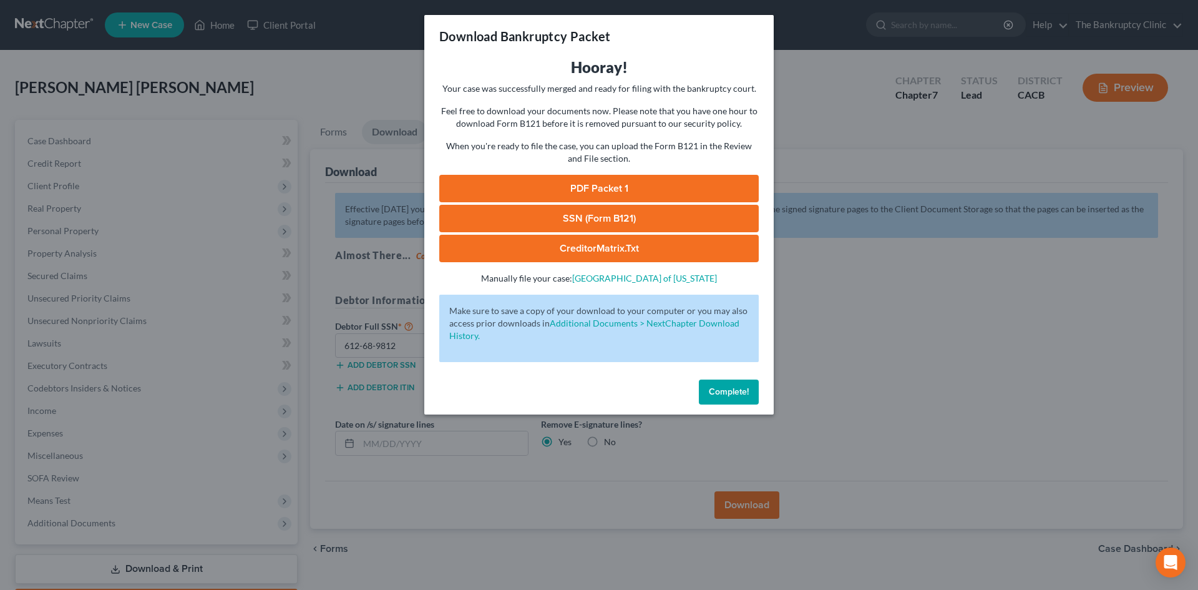
click at [390, 167] on div "Download Bankruptcy Packet Hooray! Your case was successfully merged and ready …" at bounding box center [599, 295] width 1198 height 590
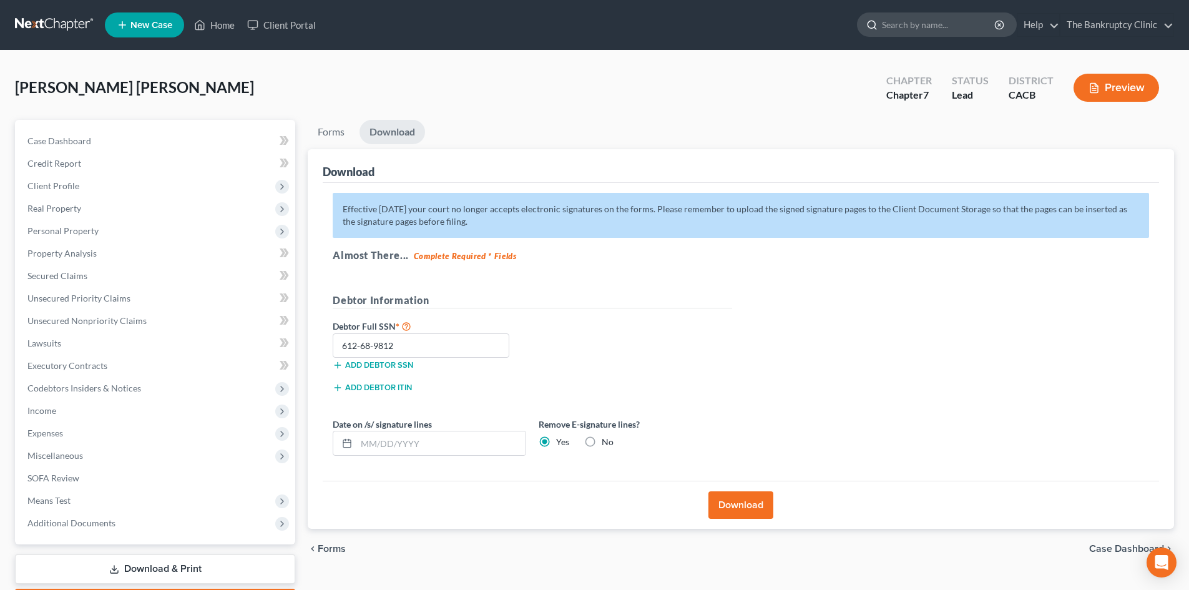
click at [896, 19] on input "search" at bounding box center [939, 24] width 114 height 23
click at [162, 29] on span "New Case" at bounding box center [151, 25] width 42 height 9
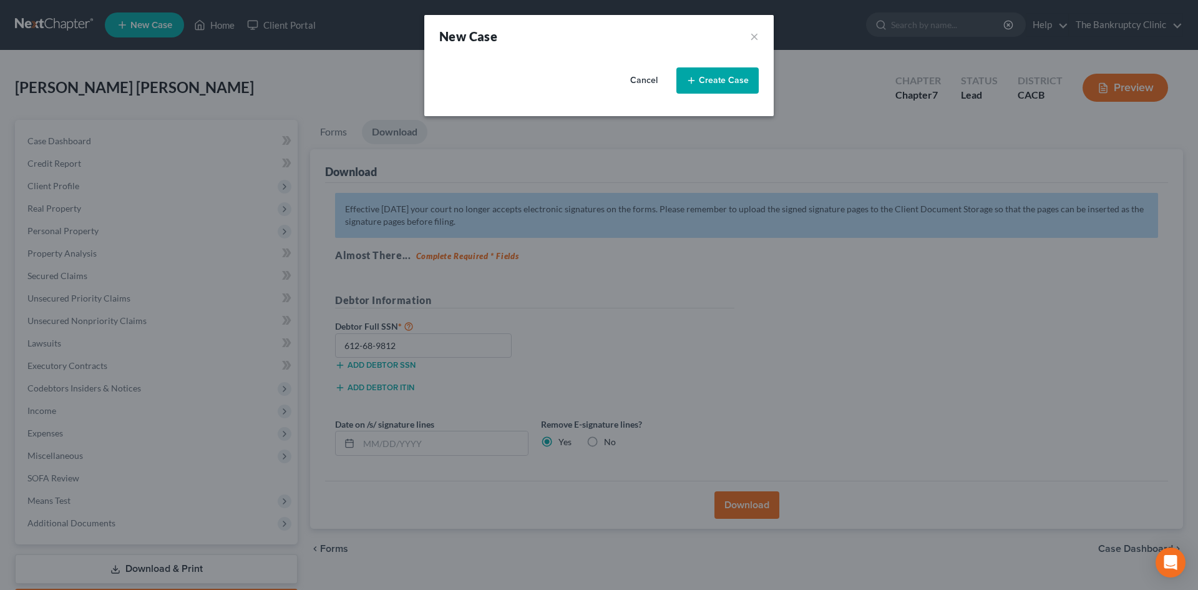
select select "7"
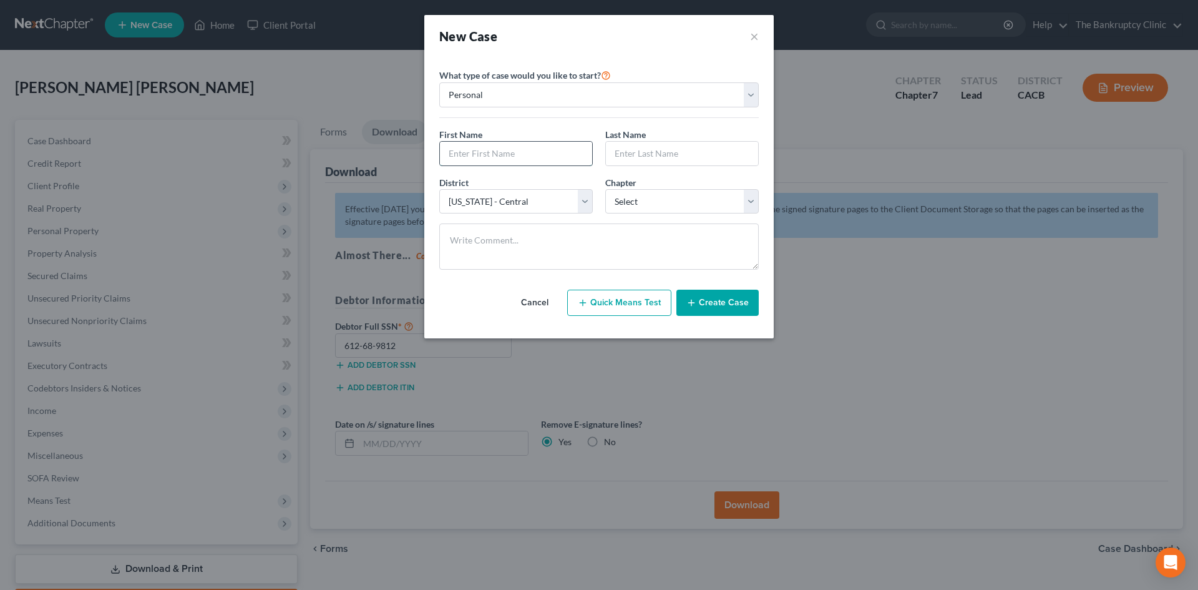
click at [468, 152] on input "text" at bounding box center [516, 154] width 152 height 24
click at [828, 129] on div "New Case × Please select case type * Bankruptcy Bankruptcy What type of case wo…" at bounding box center [599, 295] width 1198 height 590
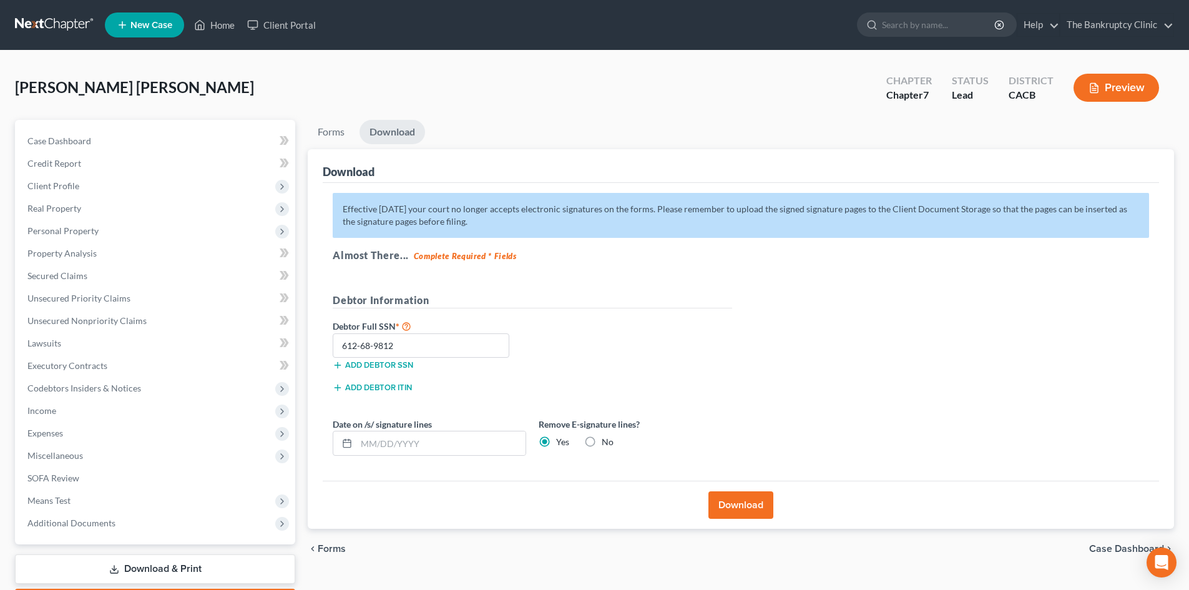
click at [142, 16] on link "New Case" at bounding box center [144, 24] width 79 height 25
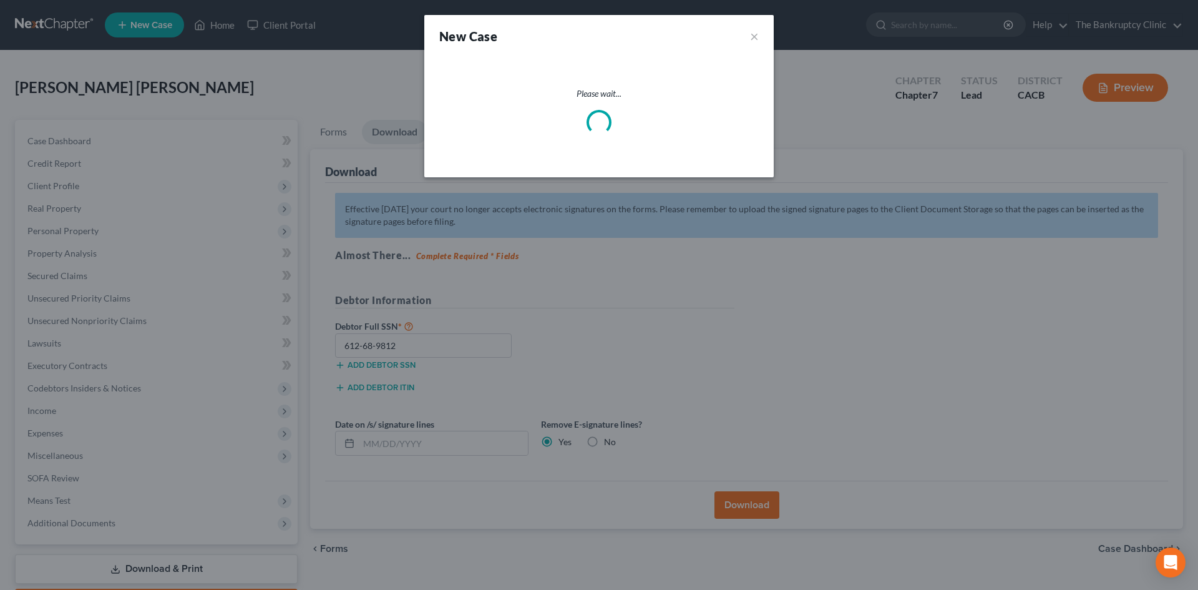
select select "7"
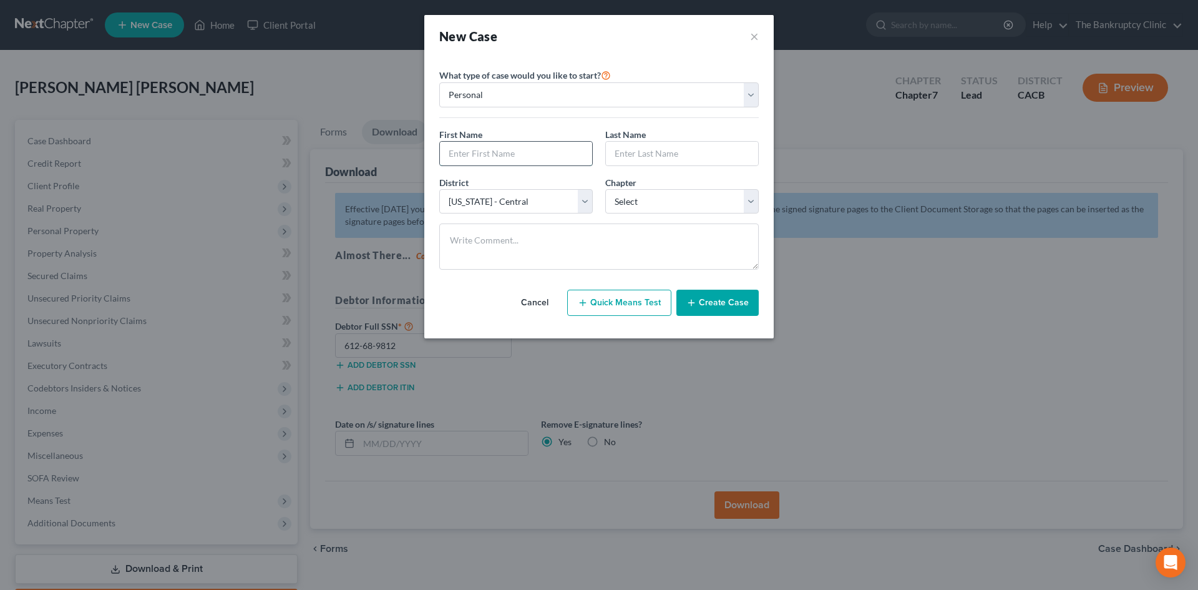
drag, startPoint x: 475, startPoint y: 142, endPoint x: 485, endPoint y: 165, distance: 25.2
click at [475, 142] on input "text" at bounding box center [516, 154] width 152 height 24
click at [669, 243] on textarea at bounding box center [599, 246] width 320 height 46
click at [456, 142] on input "text" at bounding box center [516, 154] width 152 height 24
type input "[PERSON_NAME]"
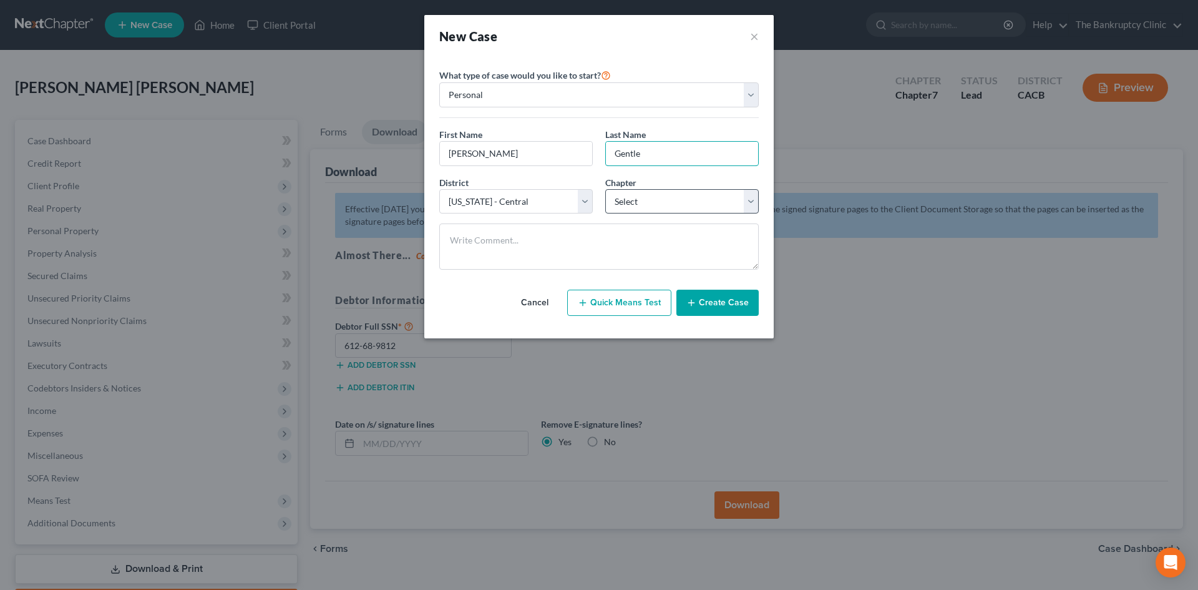
type input "Gentle"
click at [755, 208] on select "Select 7 11 12 13" at bounding box center [682, 201] width 154 height 25
select select "0"
click at [605, 189] on select "Select 7 11 12 13" at bounding box center [682, 201] width 154 height 25
click at [623, 300] on button "Quick Means Test" at bounding box center [619, 303] width 104 height 26
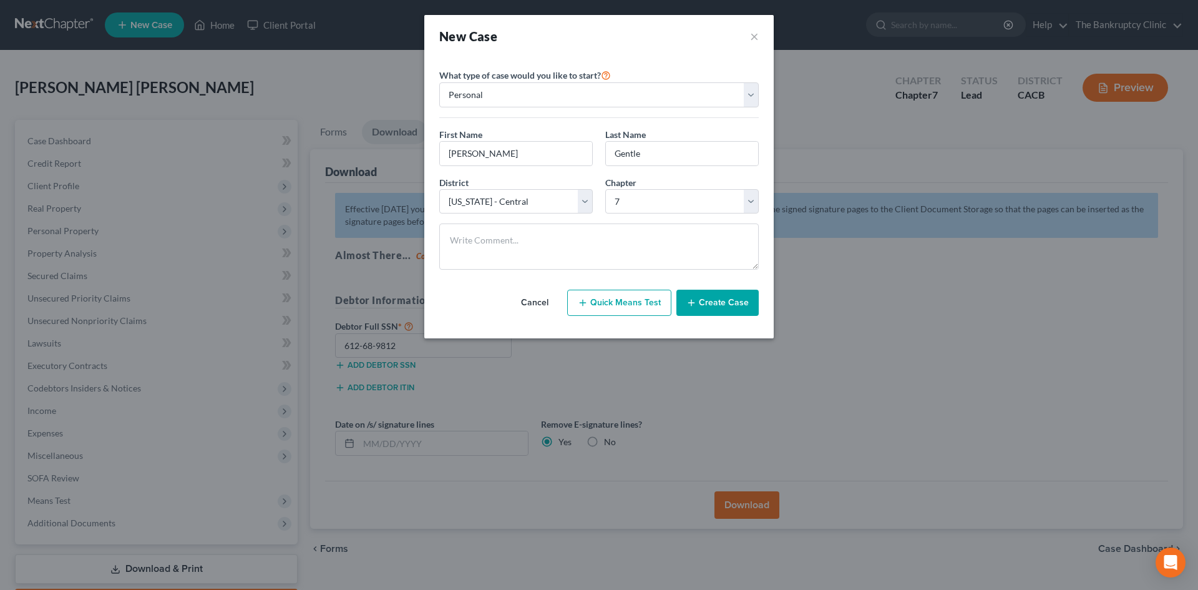
select select "4"
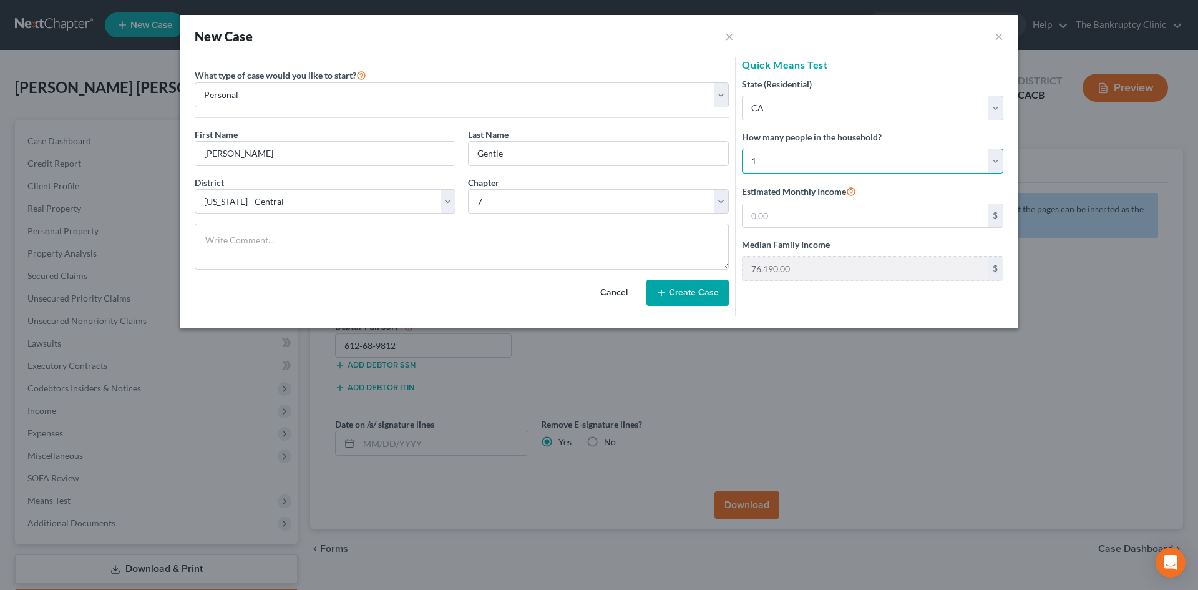
click at [996, 162] on select "Select 1 2 3 4 5 6 7 8 9 10 11 12 13 14 15 16 17 18 19 20" at bounding box center [873, 161] width 262 height 25
select select "4"
click at [742, 149] on select "Select 1 2 3 4 5 6 7 8 9 10 11 12 13 14 15 16 17 18 19 20" at bounding box center [873, 161] width 262 height 25
type input "141,945.00"
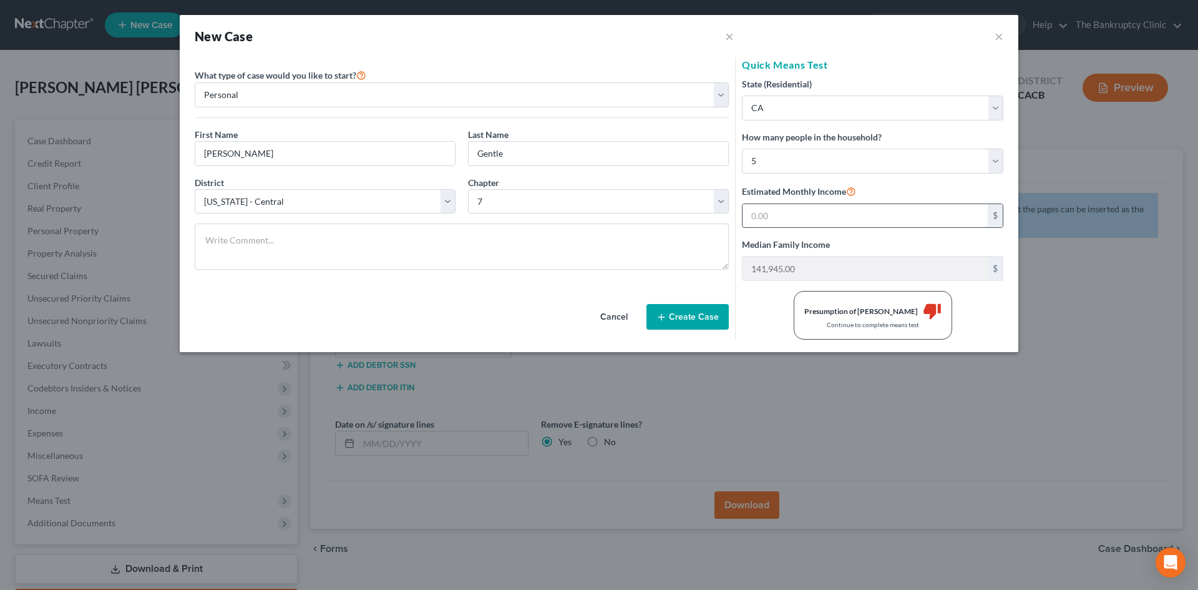
click at [790, 212] on input "text" at bounding box center [865, 216] width 245 height 24
type input "8,592"
click at [698, 317] on button "Create Case" at bounding box center [688, 317] width 82 height 26
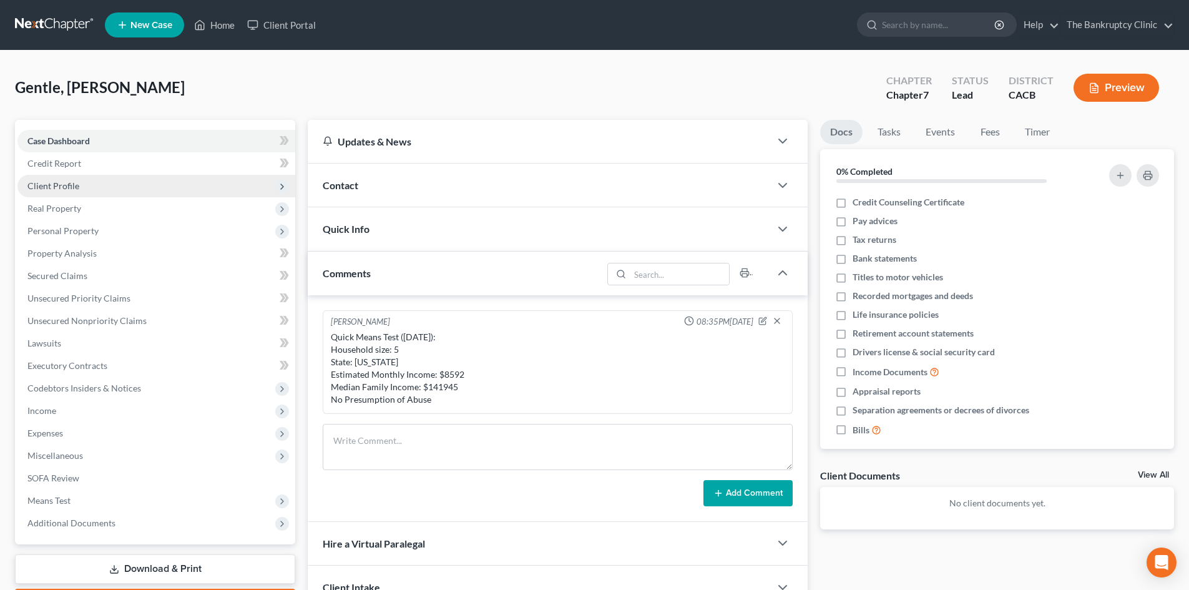
click at [96, 191] on span "Client Profile" at bounding box center [156, 186] width 278 height 22
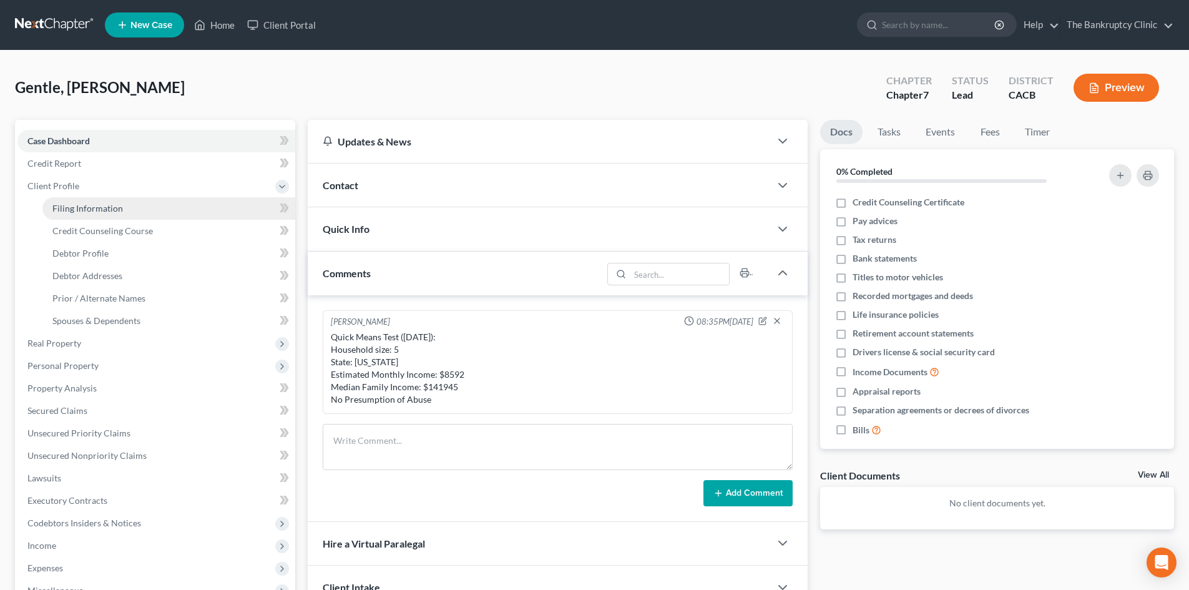
click at [92, 207] on span "Filing Information" at bounding box center [87, 208] width 71 height 11
select select "1"
select select "0"
select select "7"
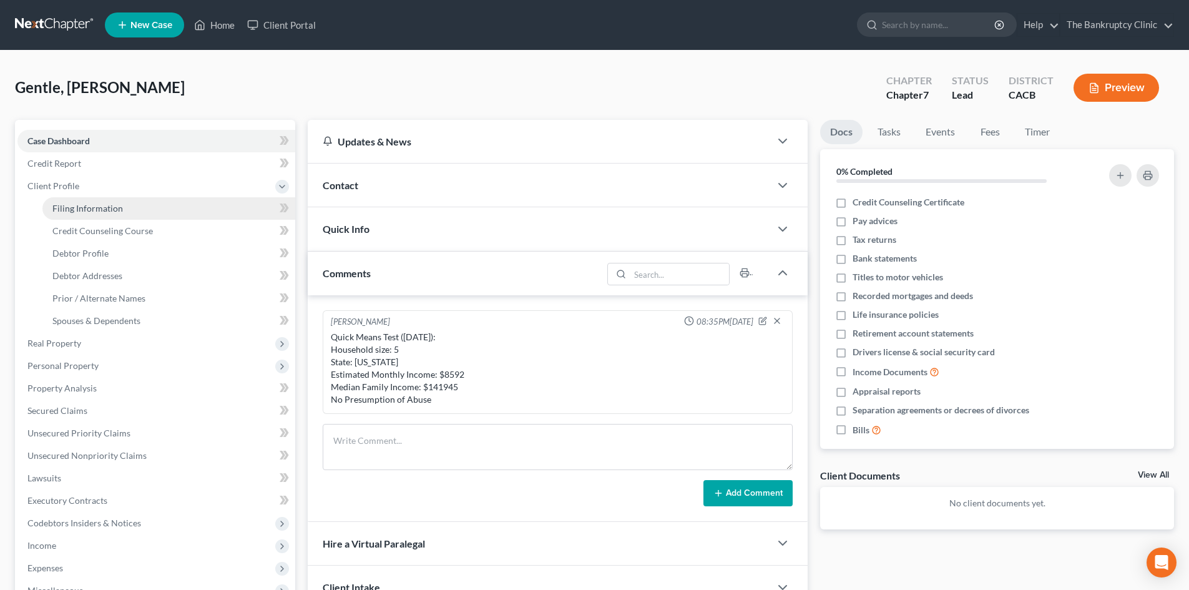
select select "4"
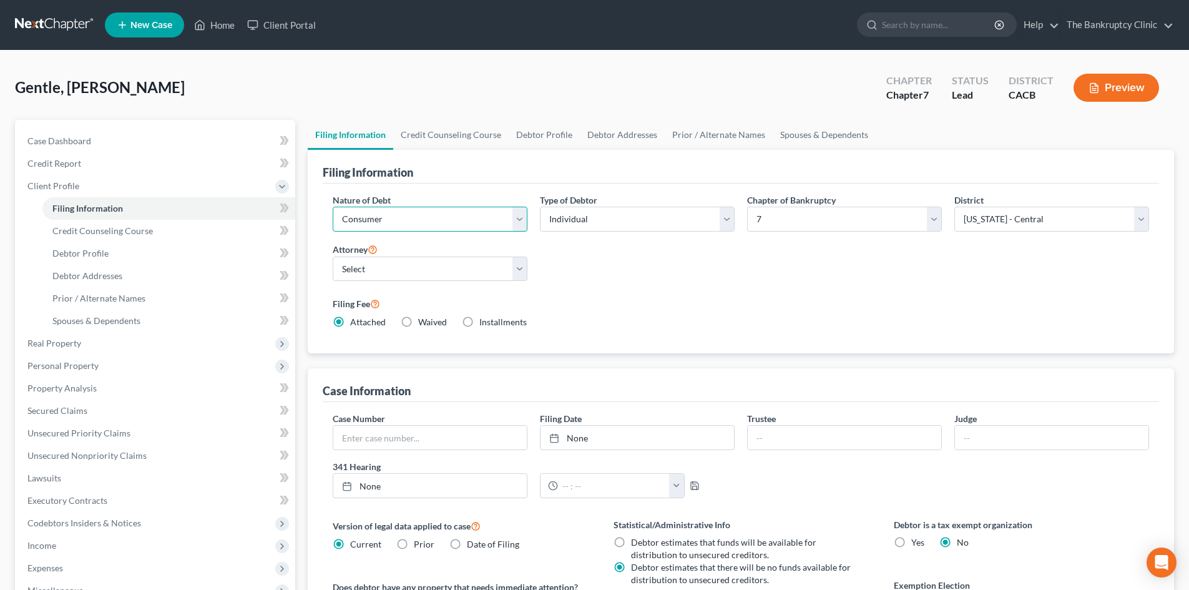
click at [517, 221] on select "Select Business Consumer Other" at bounding box center [430, 219] width 195 height 25
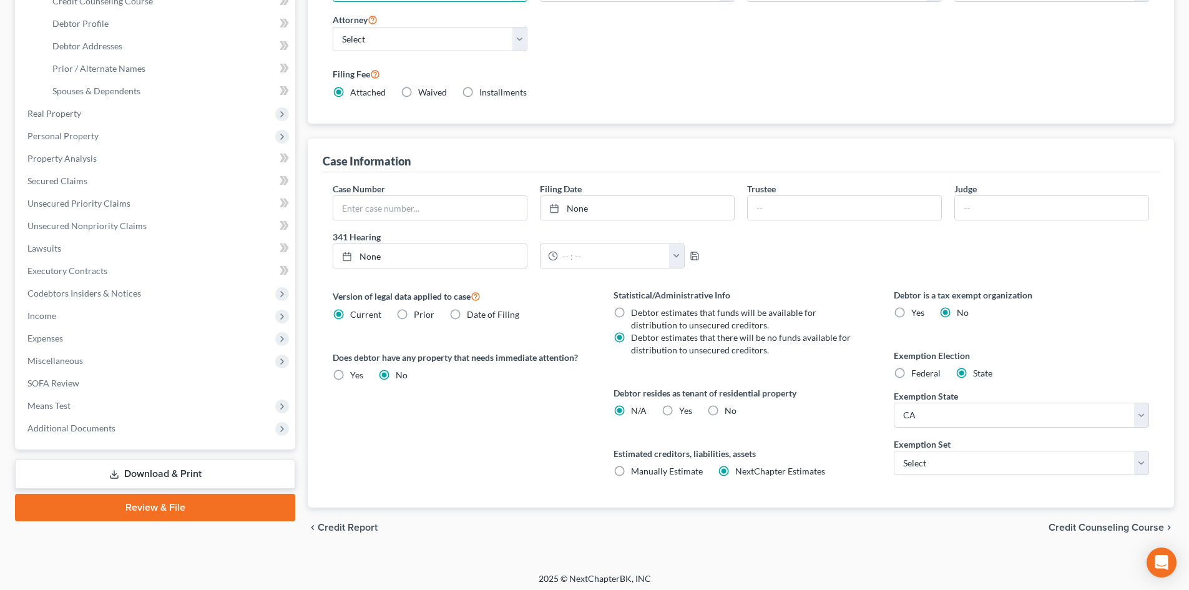
scroll to position [235, 0]
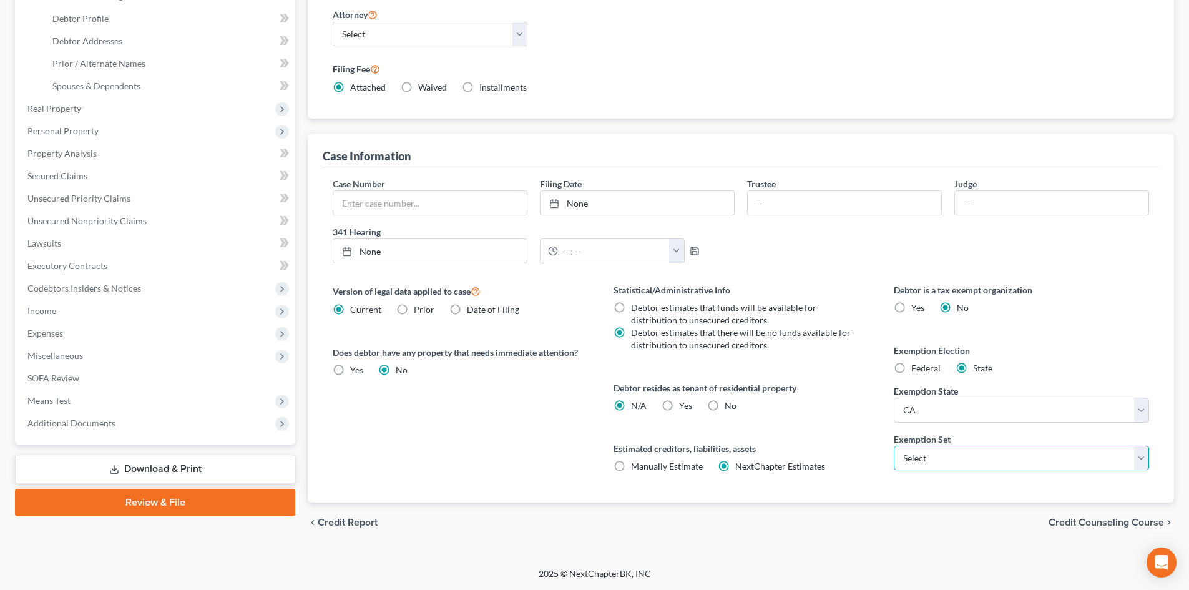
click at [1139, 461] on select "Select 703 704" at bounding box center [1021, 458] width 255 height 25
select select "0"
click at [894, 446] on select "Select 703 704" at bounding box center [1021, 458] width 255 height 25
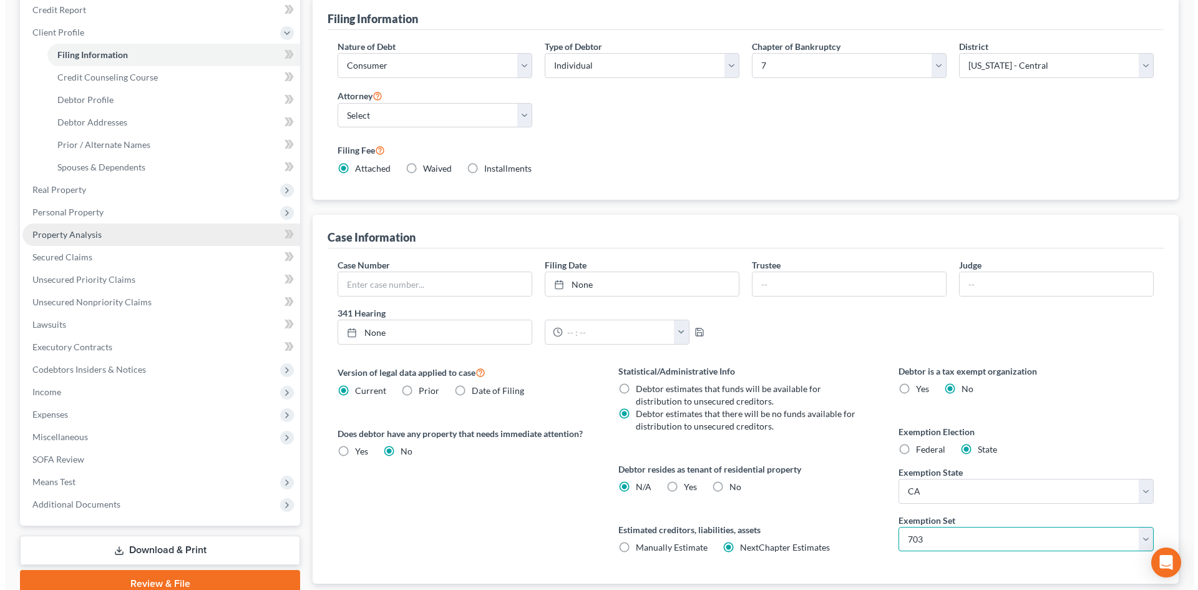
scroll to position [0, 0]
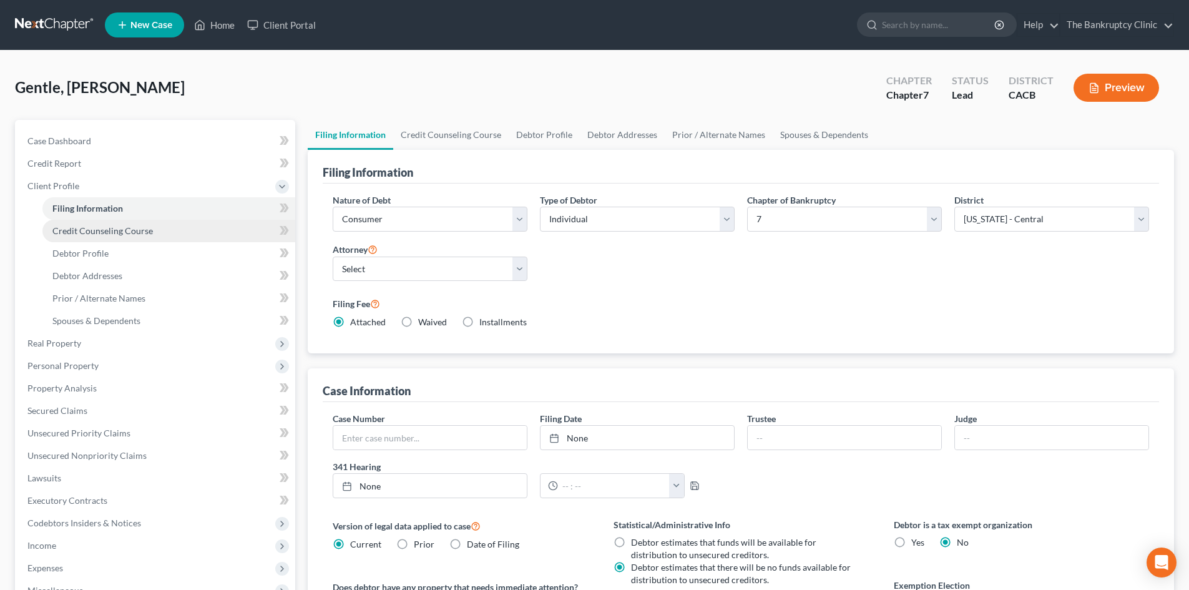
click at [137, 230] on span "Credit Counseling Course" at bounding box center [102, 230] width 100 height 11
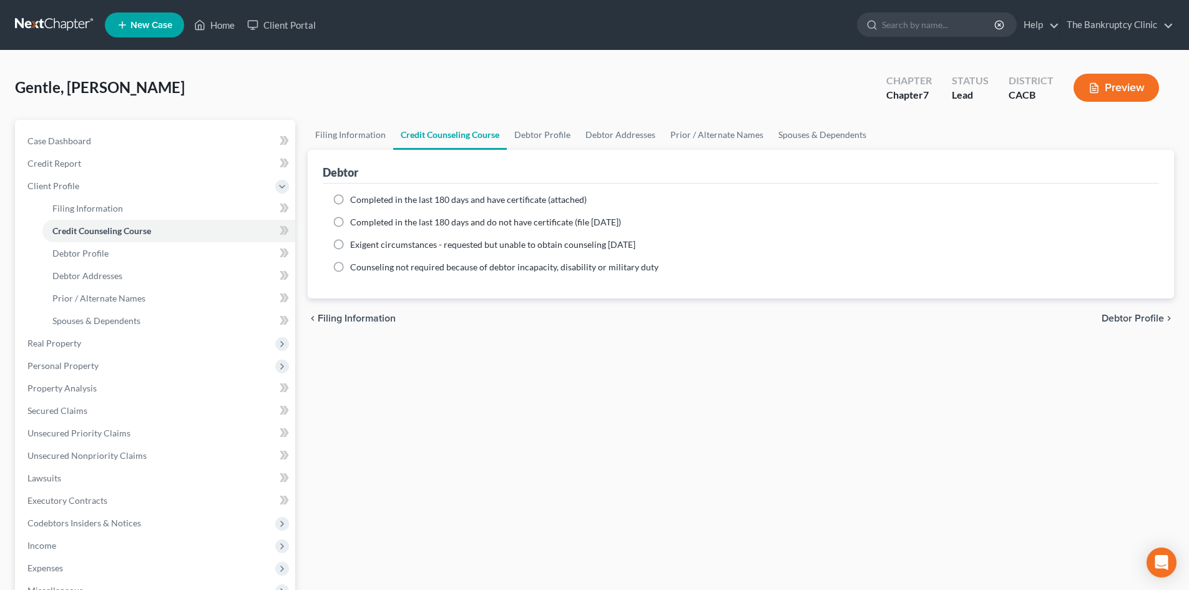
click at [350, 197] on label "Completed in the last 180 days and have certificate (attached)" at bounding box center [468, 199] width 237 height 12
click at [355, 197] on input "Completed in the last 180 days and have certificate (attached)" at bounding box center [359, 197] width 8 height 8
radio input "true"
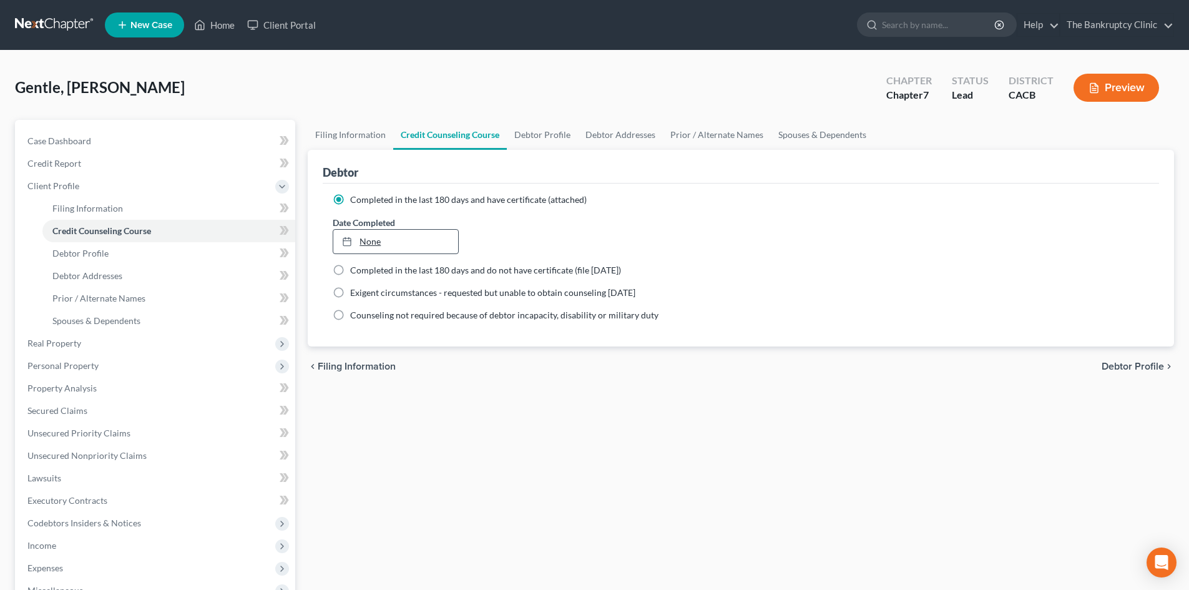
click at [369, 242] on link "None" at bounding box center [395, 242] width 124 height 24
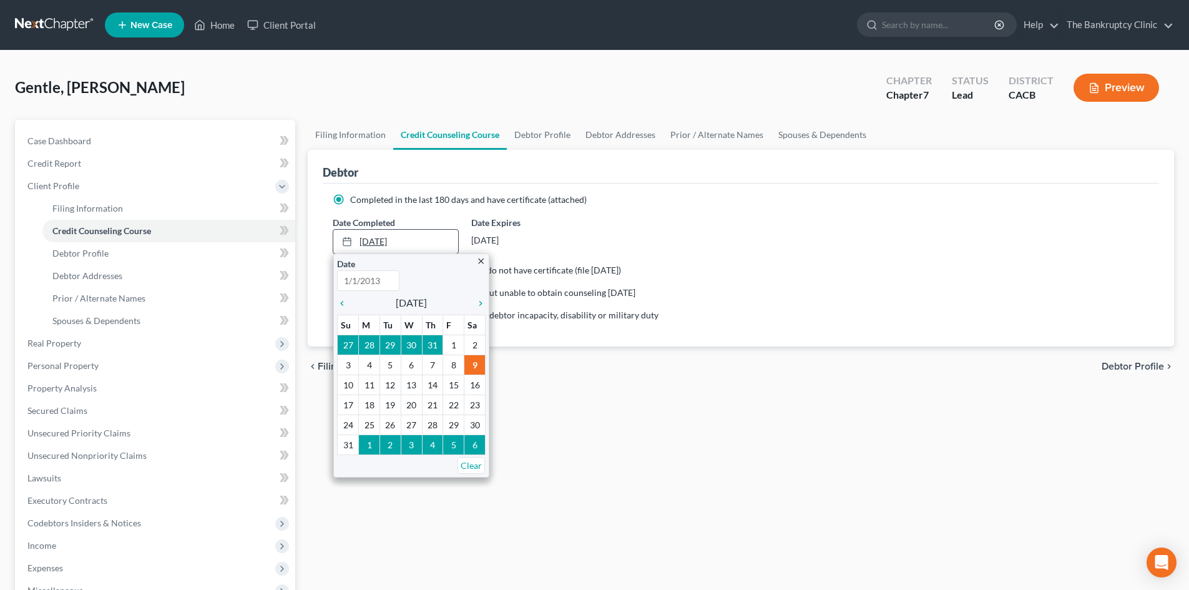
type input "[DATE]"
click at [521, 421] on div "Filing Information Credit Counseling Course Debtor Profile Debtor Addresses Pri…" at bounding box center [740, 435] width 879 height 631
click at [522, 422] on div "Filing Information Credit Counseling Course Debtor Profile Debtor Addresses Pri…" at bounding box center [740, 435] width 879 height 631
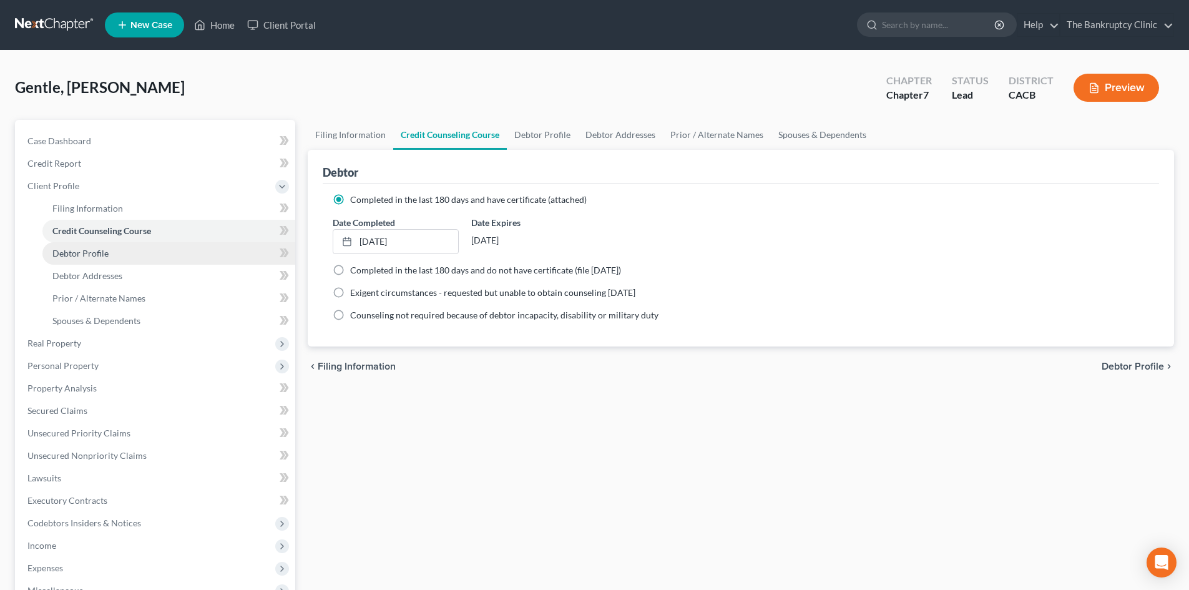
click at [91, 248] on span "Debtor Profile" at bounding box center [80, 253] width 56 height 11
select select "0"
select select "4"
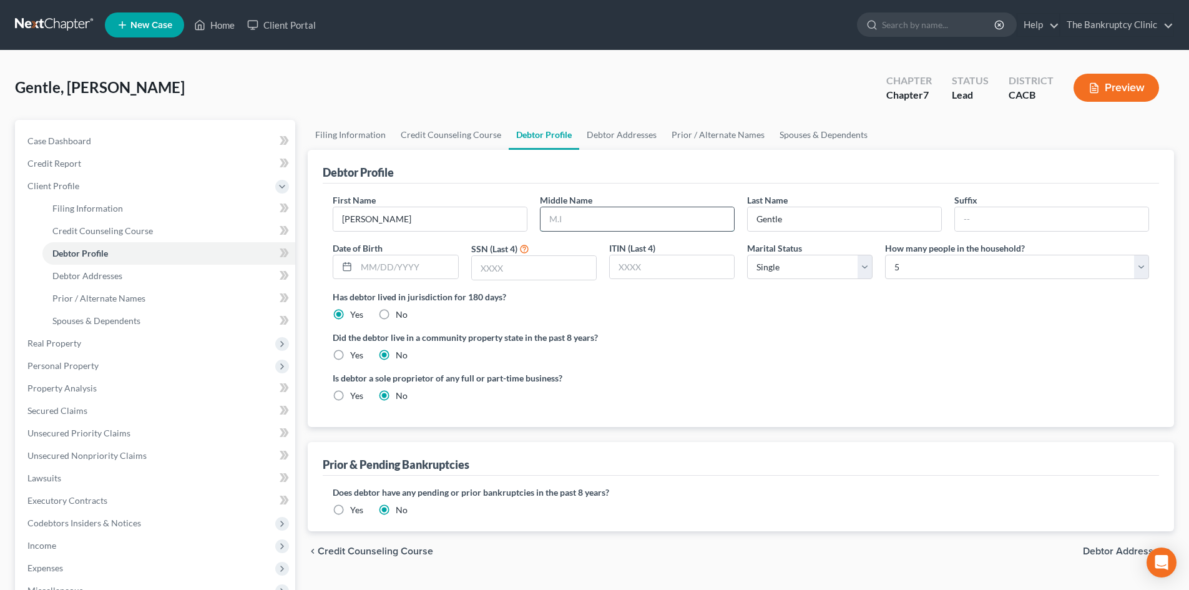
click at [548, 222] on input "text" at bounding box center [637, 219] width 193 height 24
type input "[PERSON_NAME]"
click at [540, 273] on input "text" at bounding box center [534, 268] width 124 height 24
type input "9766"
click at [598, 134] on link "Debtor Addresses" at bounding box center [621, 135] width 85 height 30
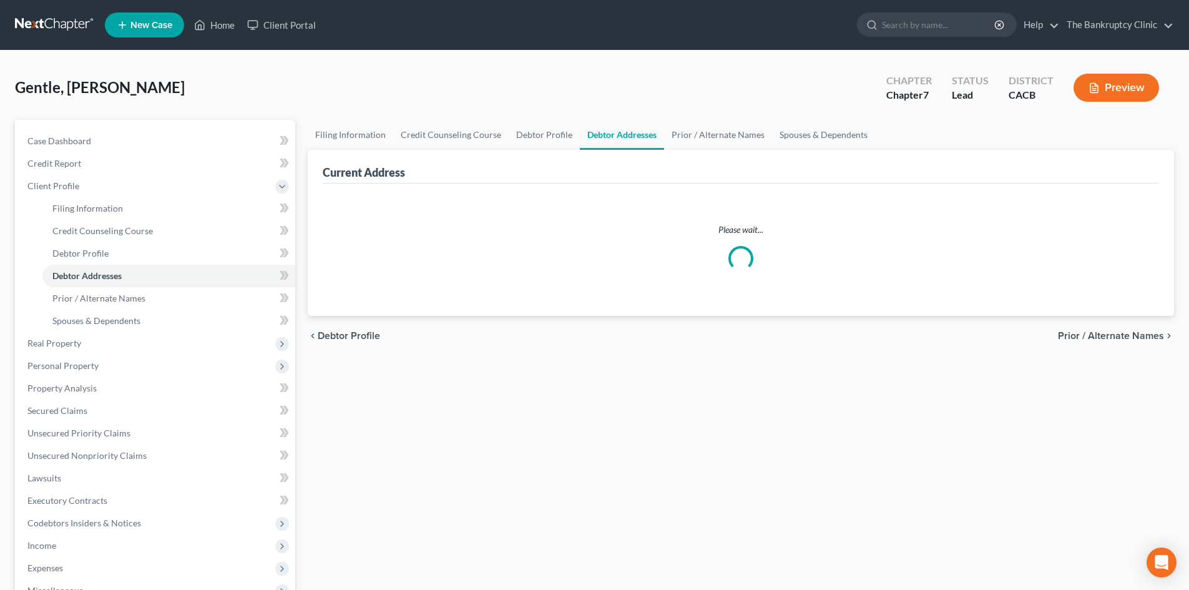
select select "0"
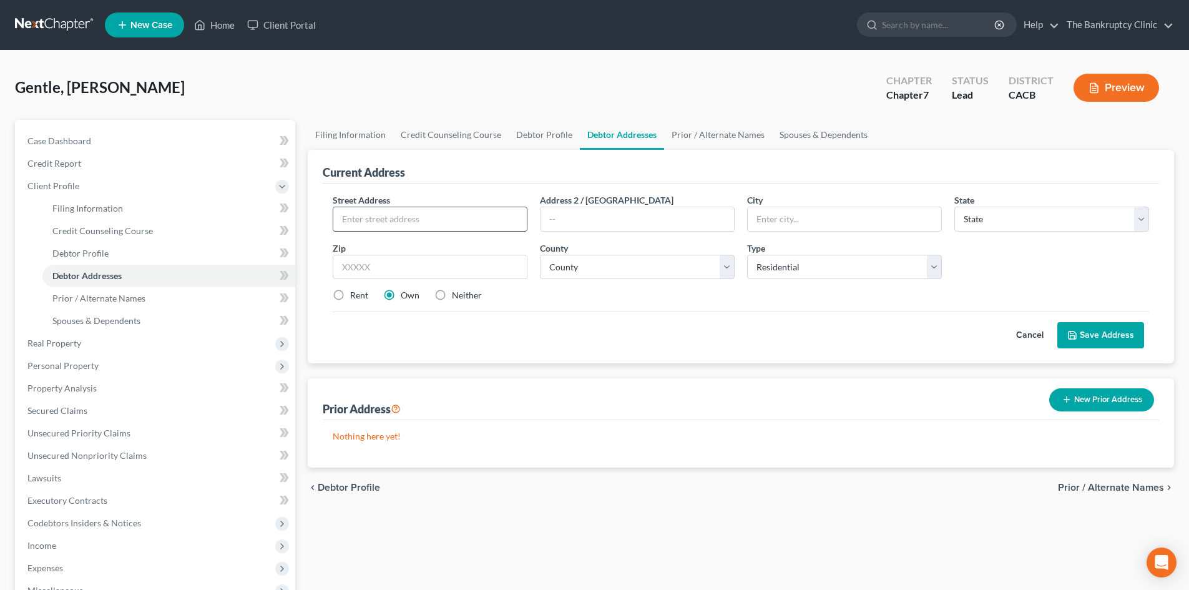
click at [366, 211] on input "text" at bounding box center [429, 219] width 193 height 24
type input "[STREET_ADDRESS]"
click at [830, 220] on input "text" at bounding box center [844, 219] width 193 height 24
type input "Fontana"
select select "4"
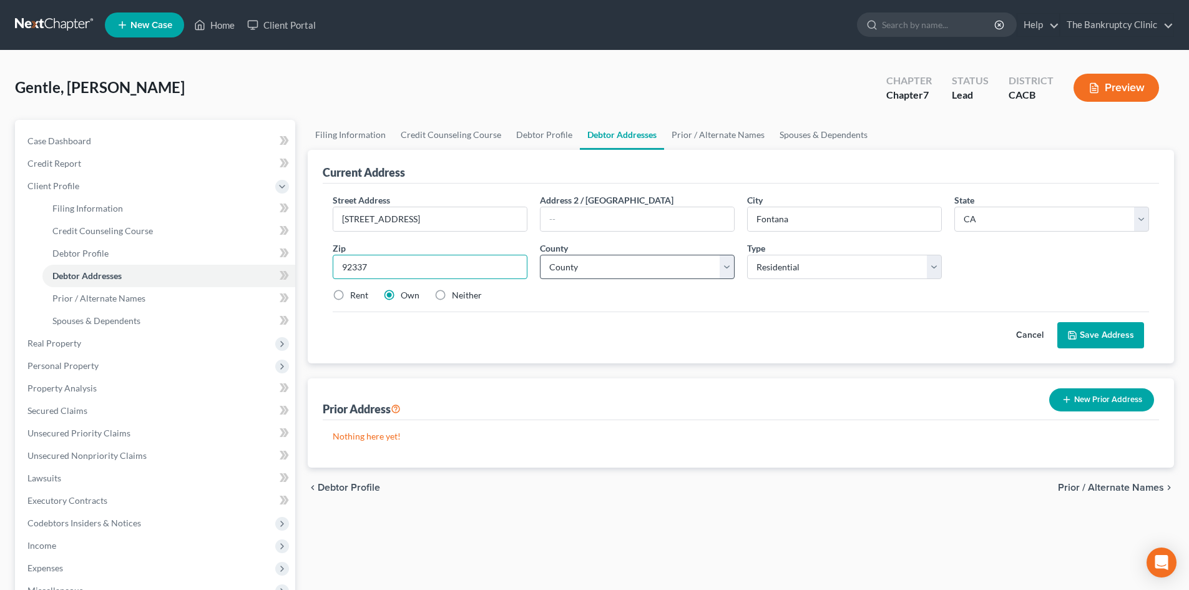
type input "92337"
click at [732, 270] on select "County [GEOGRAPHIC_DATA] [GEOGRAPHIC_DATA] [GEOGRAPHIC_DATA] [GEOGRAPHIC_DATA] …" at bounding box center [637, 267] width 195 height 25
select select "35"
click at [540, 255] on select "County [GEOGRAPHIC_DATA] [GEOGRAPHIC_DATA] [GEOGRAPHIC_DATA] [GEOGRAPHIC_DATA] …" at bounding box center [637, 267] width 195 height 25
click at [938, 265] on select "Select Residential Mailing Rental Business" at bounding box center [844, 267] width 195 height 25
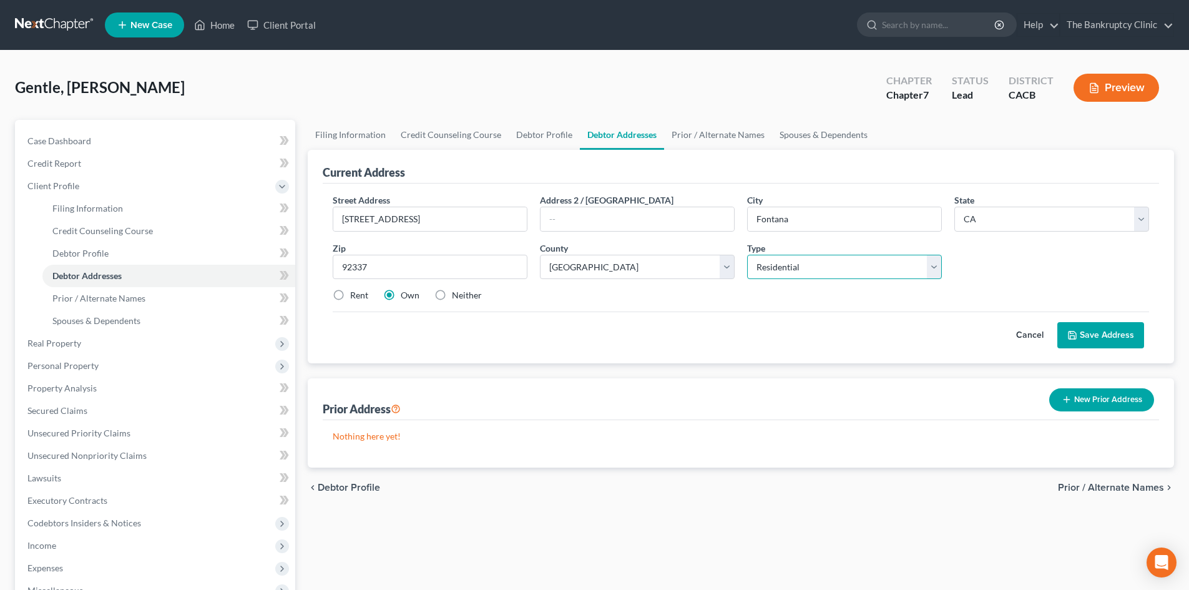
click at [938, 267] on select "Select Residential Mailing Rental Business" at bounding box center [844, 267] width 195 height 25
click at [928, 271] on select "Select Residential Mailing Rental Business" at bounding box center [844, 267] width 195 height 25
click at [747, 255] on select "Select Residential Mailing Rental Business" at bounding box center [844, 267] width 195 height 25
click at [936, 270] on select "Select Residential Mailing Rental Business" at bounding box center [844, 267] width 195 height 25
select select "0"
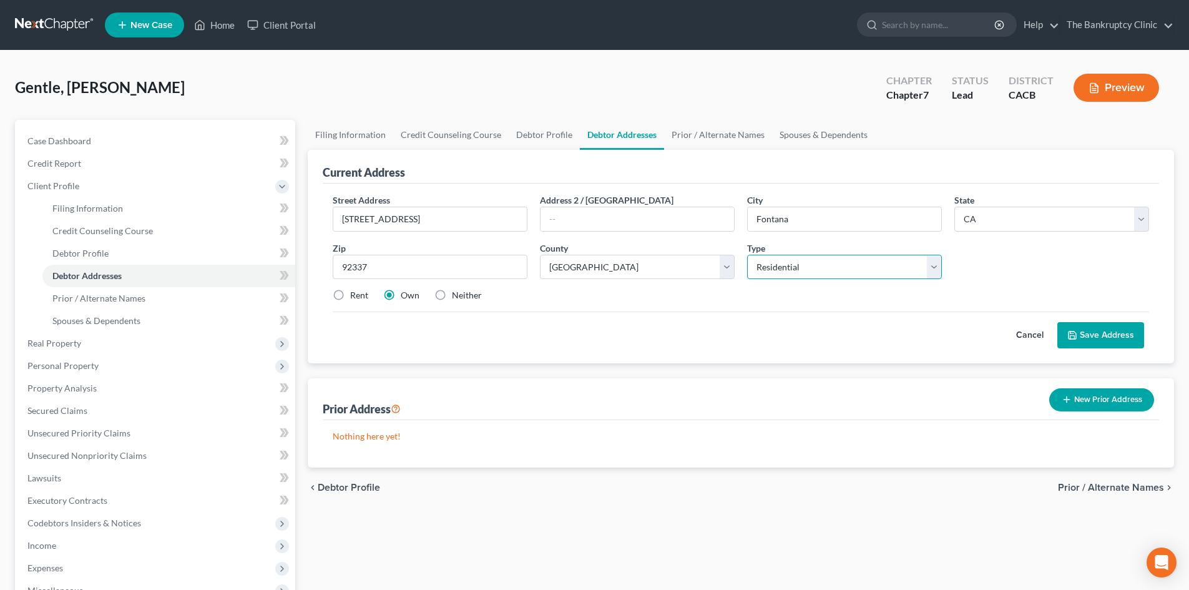
click at [747, 255] on select "Select Residential Mailing Rental Business" at bounding box center [844, 267] width 195 height 25
click at [934, 270] on select "Select Residential Mailing Rental Business" at bounding box center [844, 267] width 195 height 25
click at [350, 295] on label "Rent" at bounding box center [359, 295] width 18 height 12
click at [355, 295] on input "Rent" at bounding box center [359, 293] width 8 height 8
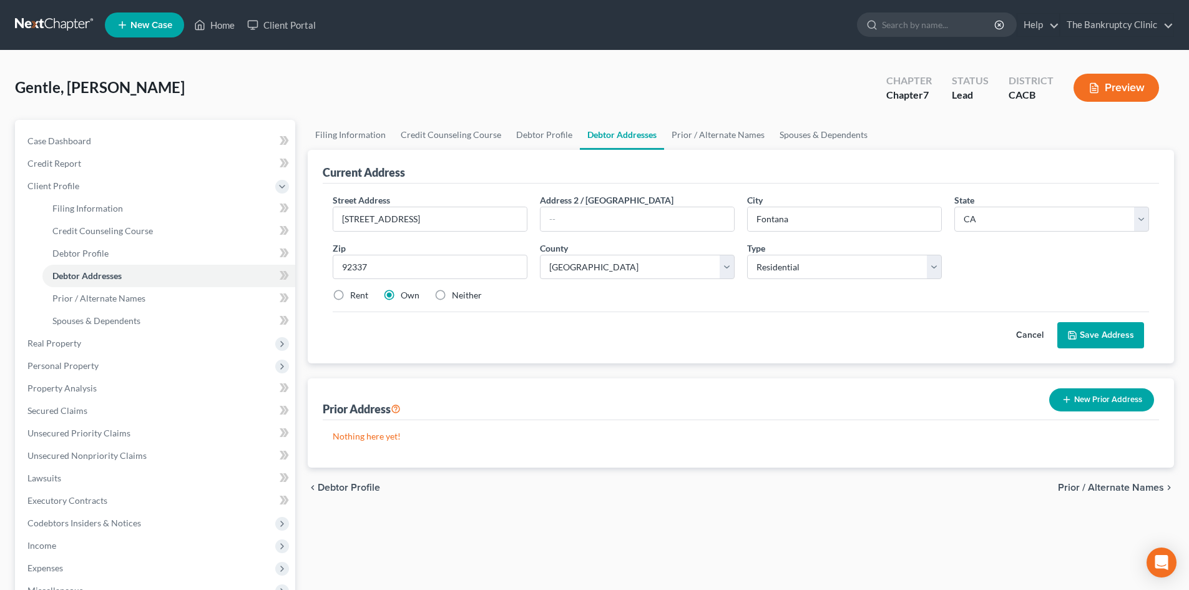
radio input "true"
click at [1107, 338] on button "Save Address" at bounding box center [1100, 335] width 87 height 26
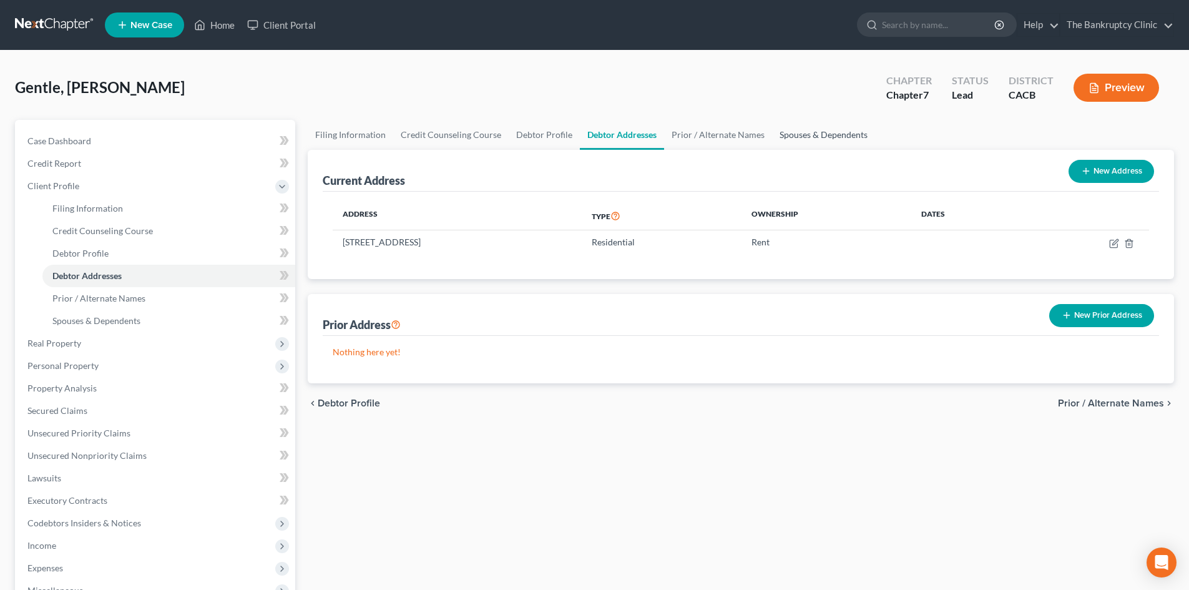
click at [800, 134] on link "Spouses & Dependents" at bounding box center [823, 135] width 103 height 30
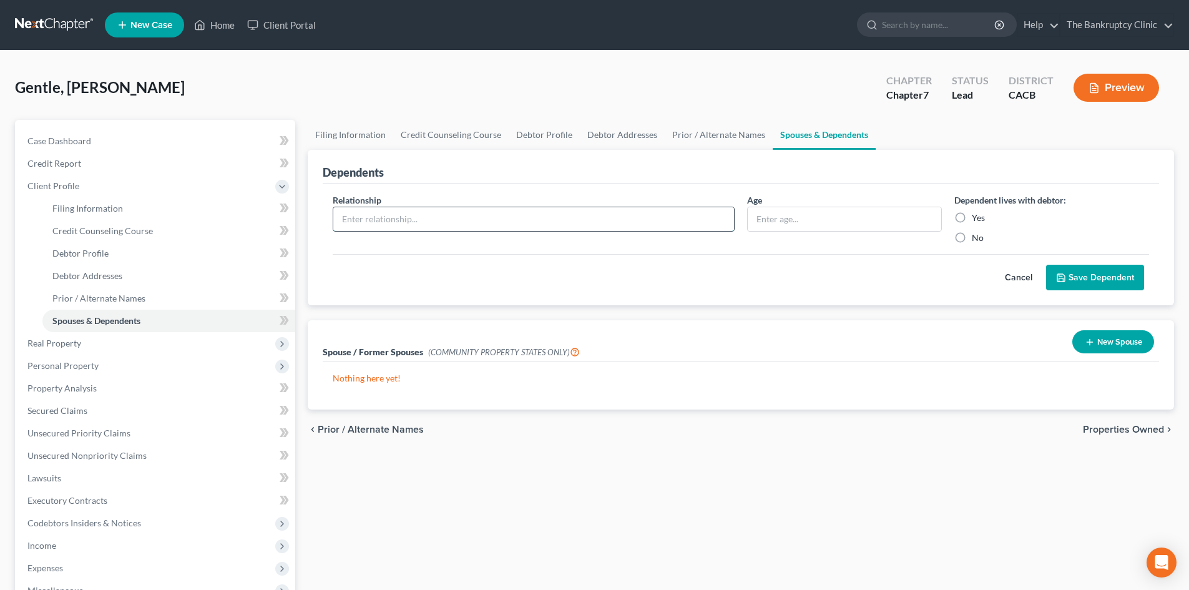
click at [375, 220] on input "text" at bounding box center [533, 219] width 401 height 24
type input "Son"
click at [798, 213] on input "text" at bounding box center [844, 219] width 193 height 24
type input "31"
click at [972, 220] on label "Yes" at bounding box center [978, 218] width 13 height 12
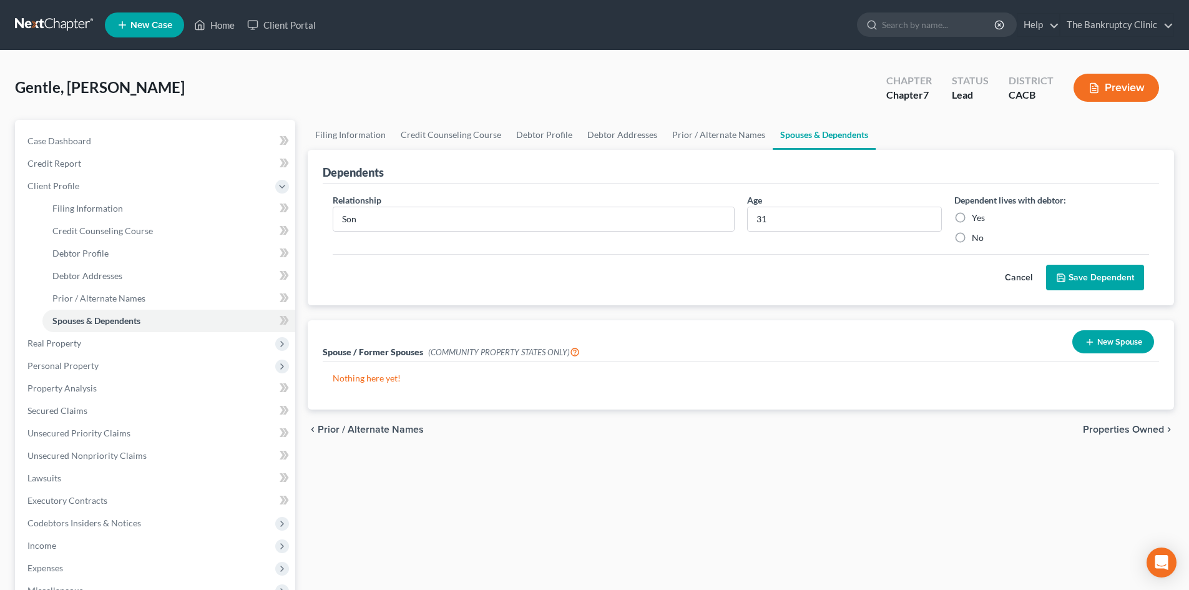
click at [977, 220] on input "Yes" at bounding box center [981, 216] width 8 height 8
radio input "true"
click at [1081, 280] on button "Save Dependent" at bounding box center [1095, 278] width 98 height 26
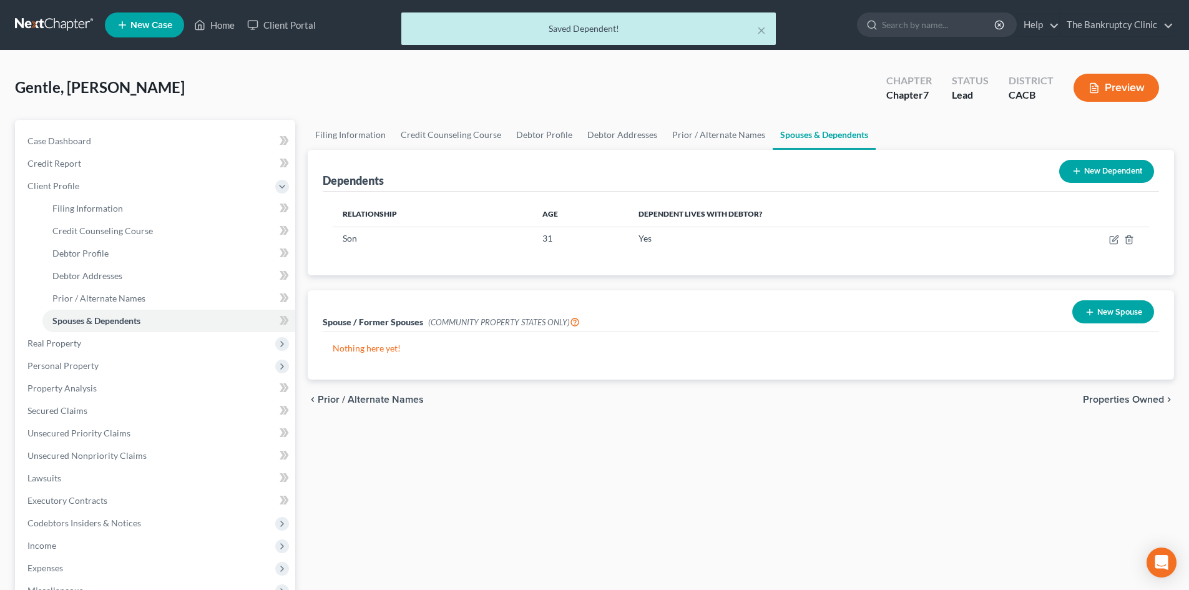
click at [1072, 171] on icon at bounding box center [1077, 171] width 10 height 10
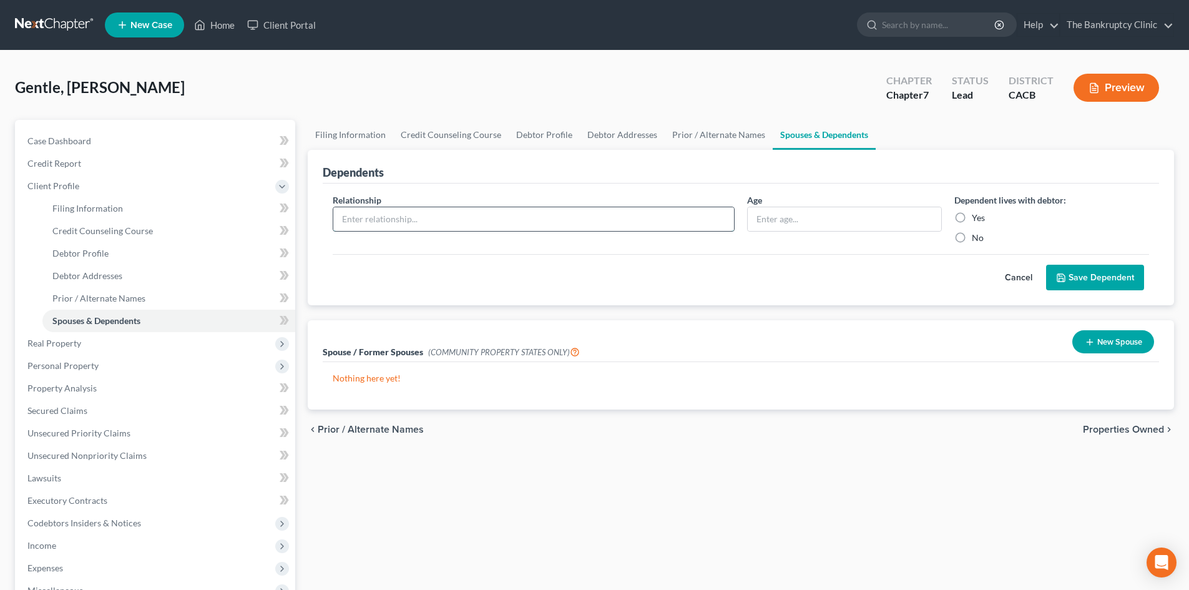
click at [388, 215] on input "text" at bounding box center [533, 219] width 401 height 24
type input "Daughter"
click at [771, 221] on input "text" at bounding box center [844, 219] width 193 height 24
click at [848, 223] on input "text" at bounding box center [844, 219] width 193 height 24
click at [846, 220] on input "text" at bounding box center [844, 219] width 193 height 24
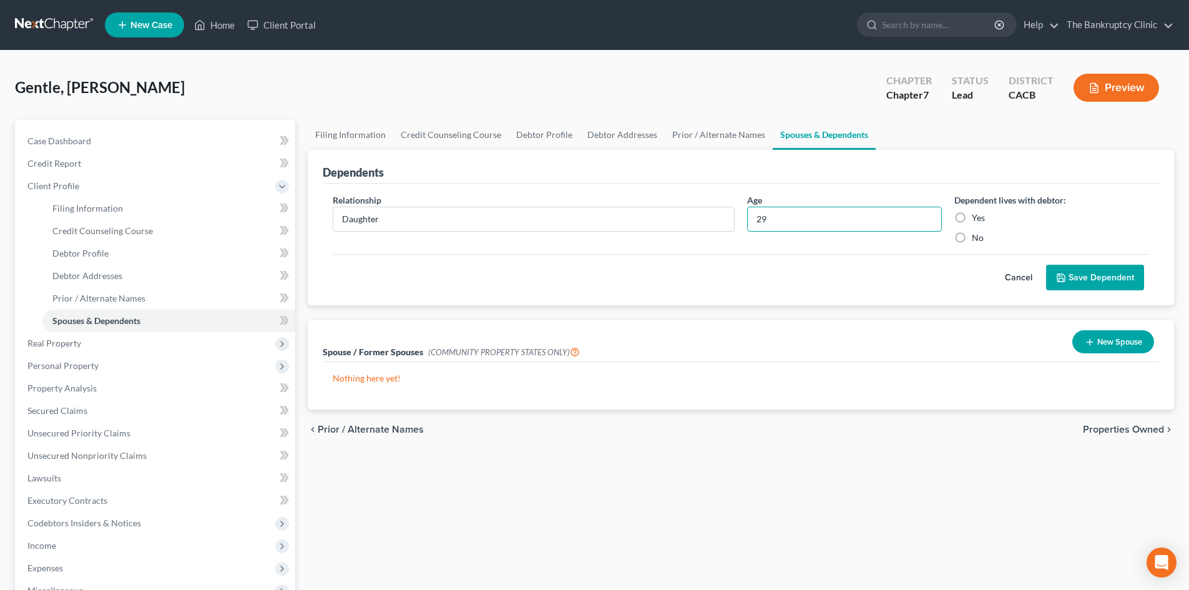
type input "29"
click at [972, 220] on label "Yes" at bounding box center [978, 218] width 13 height 12
click at [977, 220] on input "Yes" at bounding box center [981, 216] width 8 height 8
radio input "true"
click at [1078, 276] on button "Save Dependent" at bounding box center [1095, 278] width 98 height 26
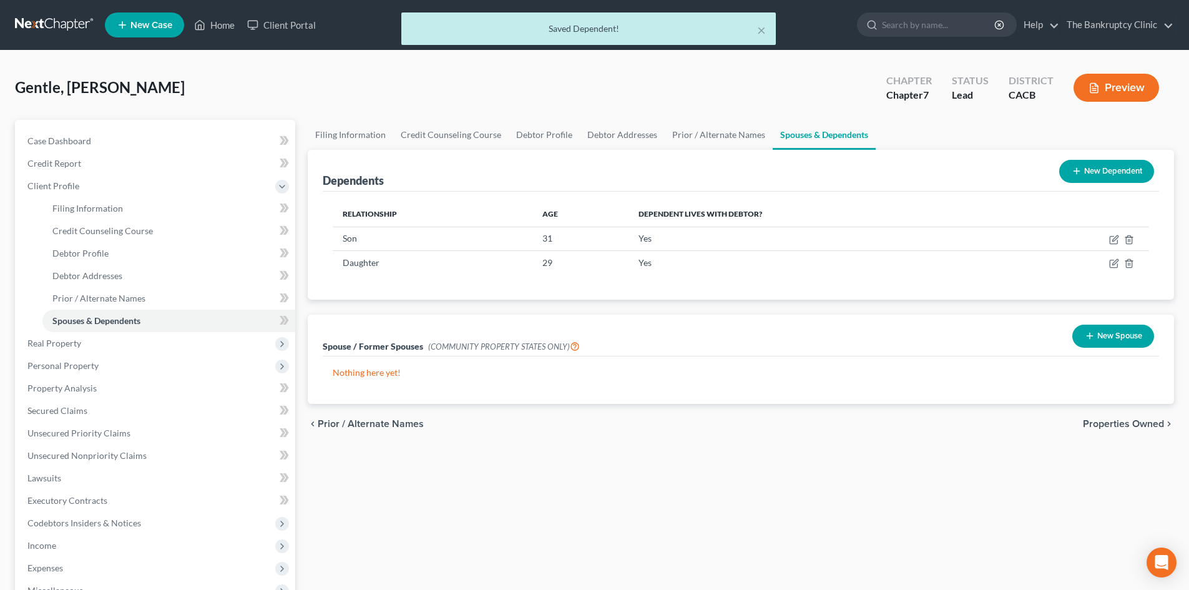
click at [1114, 175] on button "New Dependent" at bounding box center [1106, 171] width 95 height 23
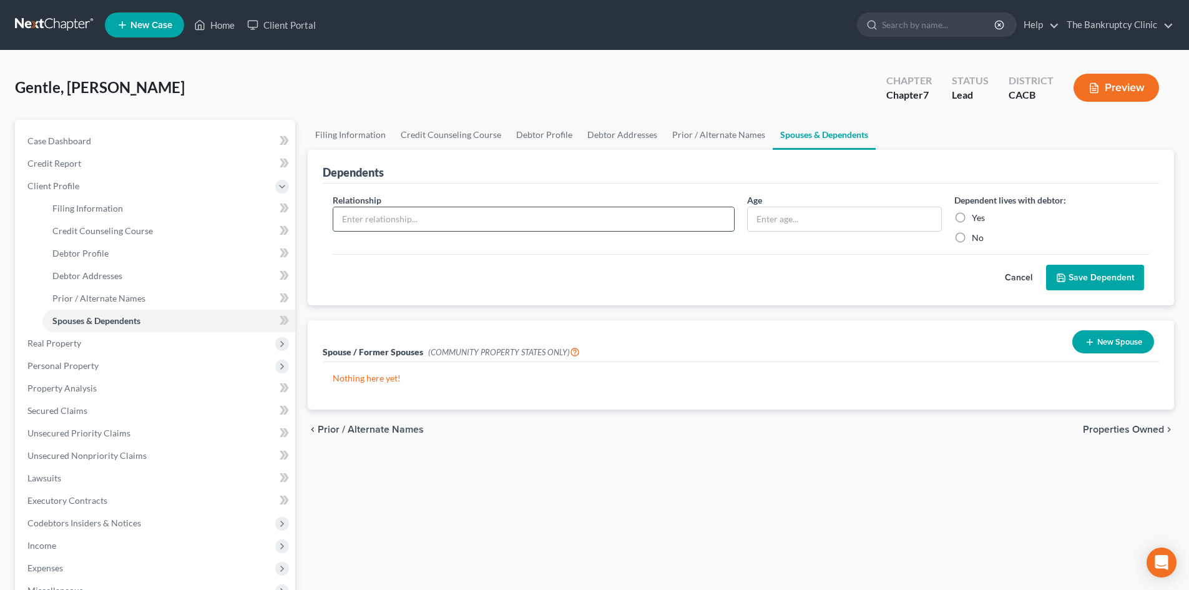
click at [379, 218] on input "text" at bounding box center [533, 219] width 401 height 24
type input "Grand Daughter"
click at [764, 215] on input "text" at bounding box center [844, 219] width 193 height 24
type input "21"
click at [405, 213] on input "Grand Daughter" at bounding box center [533, 219] width 401 height 24
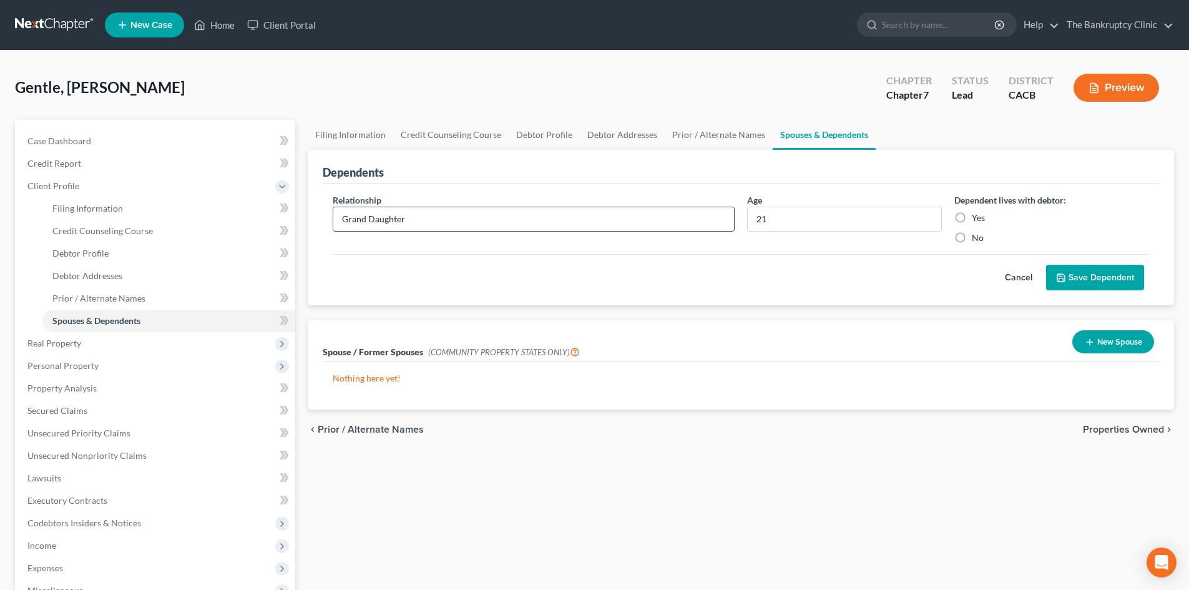
click at [406, 220] on input "Grand Daughter" at bounding box center [533, 219] width 401 height 24
type input "Grand kid"
click at [972, 215] on label "Yes" at bounding box center [978, 218] width 13 height 12
click at [977, 215] on input "Yes" at bounding box center [981, 216] width 8 height 8
radio input "true"
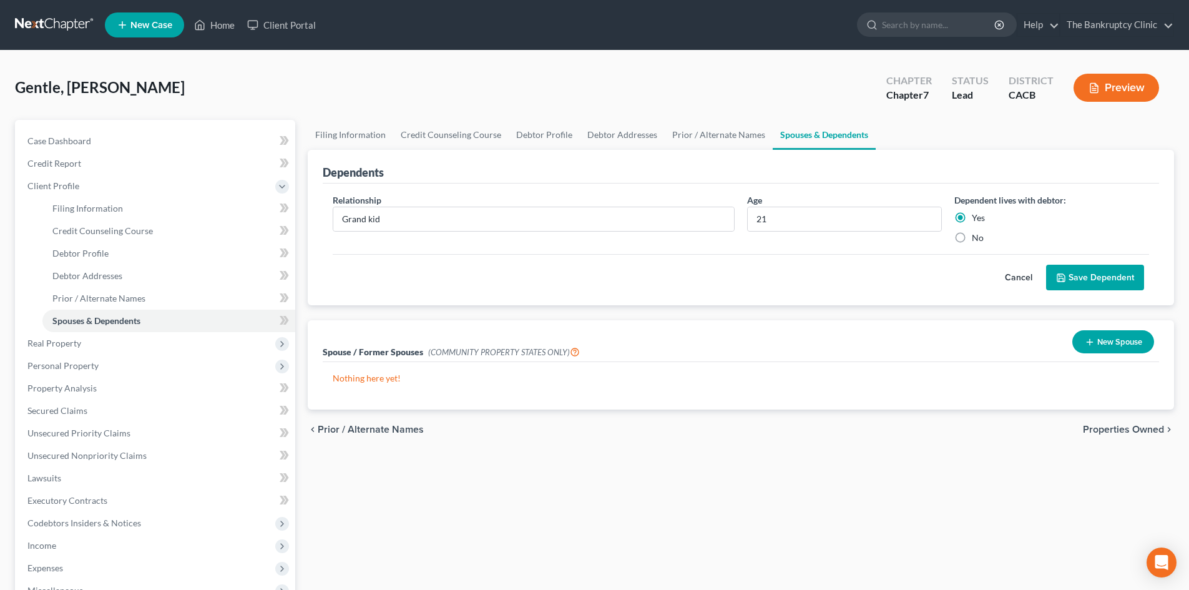
click at [1085, 272] on button "Save Dependent" at bounding box center [1095, 278] width 98 height 26
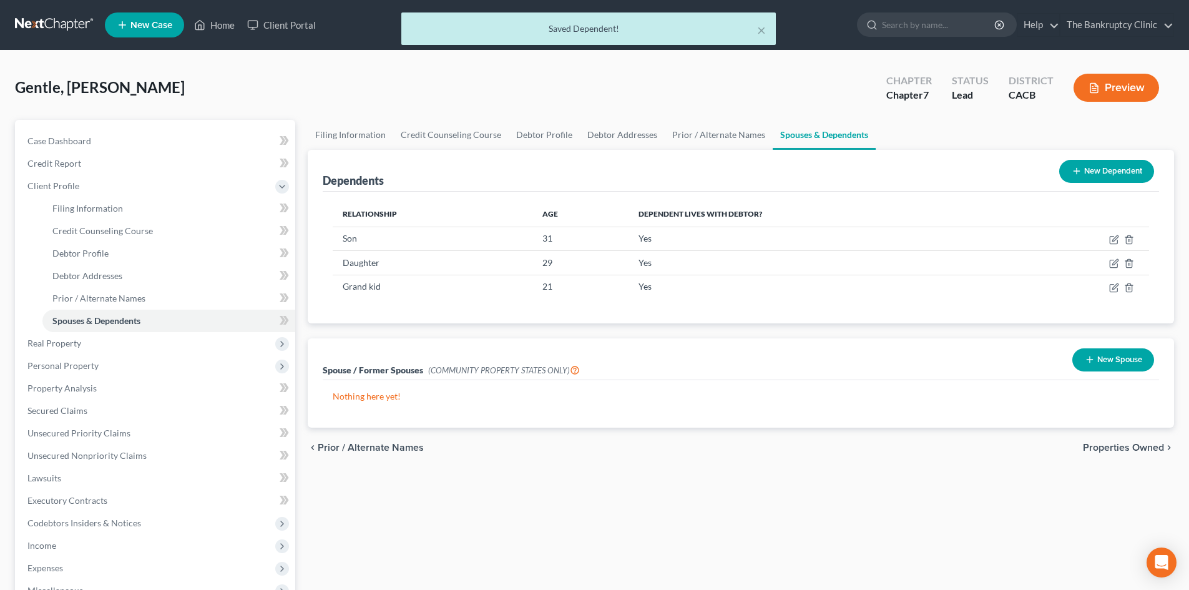
click at [1092, 163] on button "New Dependent" at bounding box center [1106, 171] width 95 height 23
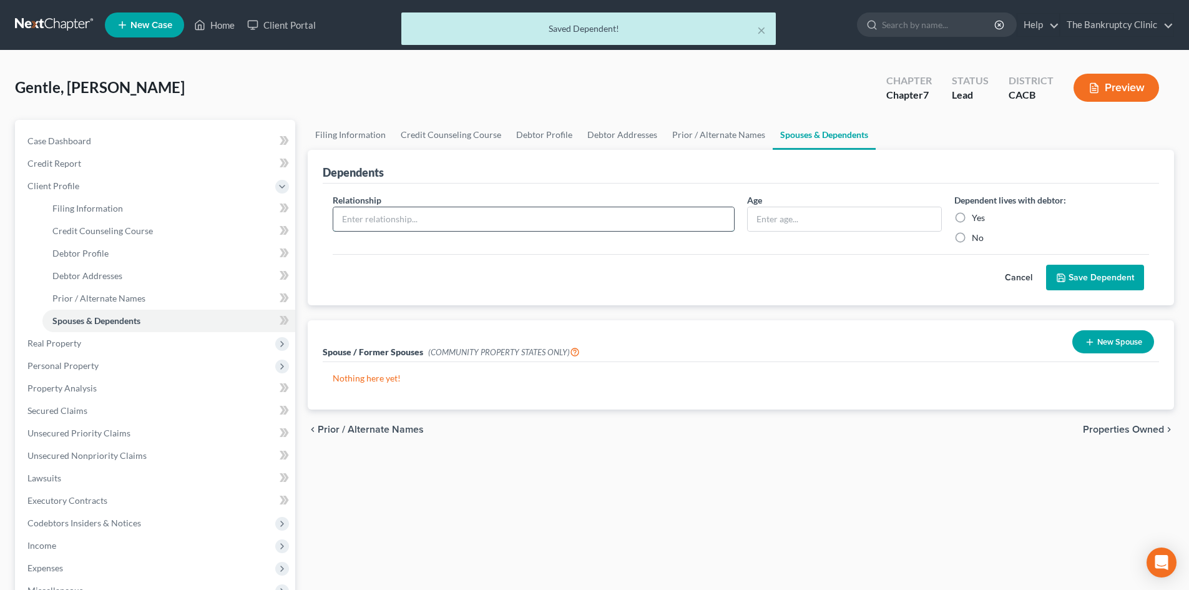
click at [359, 220] on input "text" at bounding box center [533, 219] width 401 height 24
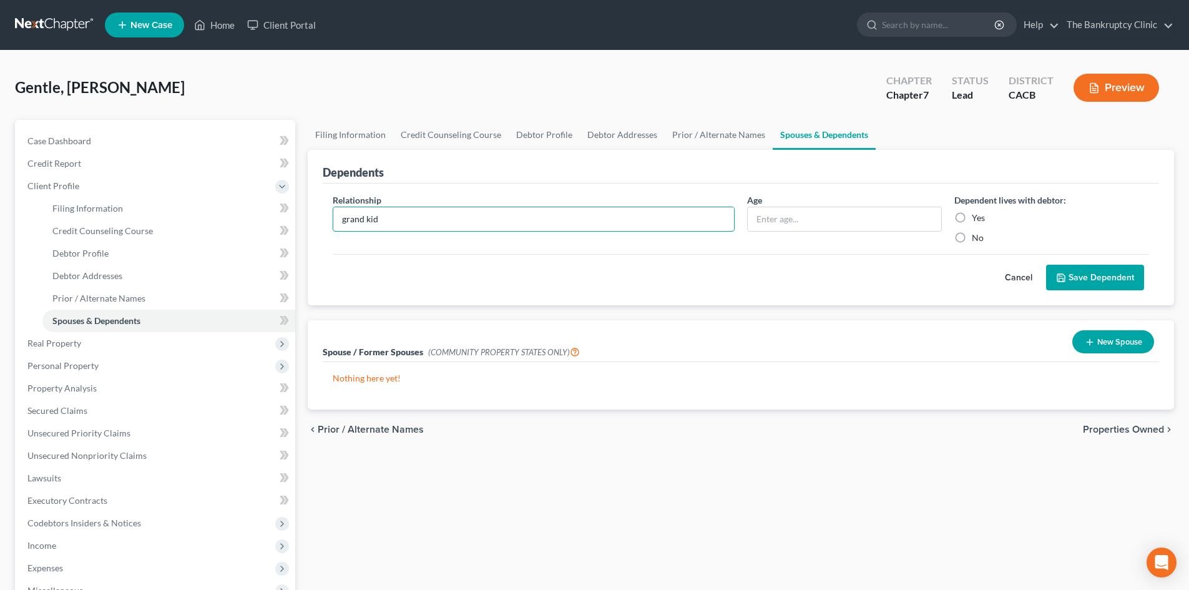
type input "Grand kid"
click at [763, 220] on input "text" at bounding box center [844, 219] width 193 height 24
type input "14"
click at [972, 218] on label "Yes" at bounding box center [978, 218] width 13 height 12
click at [977, 218] on input "Yes" at bounding box center [981, 216] width 8 height 8
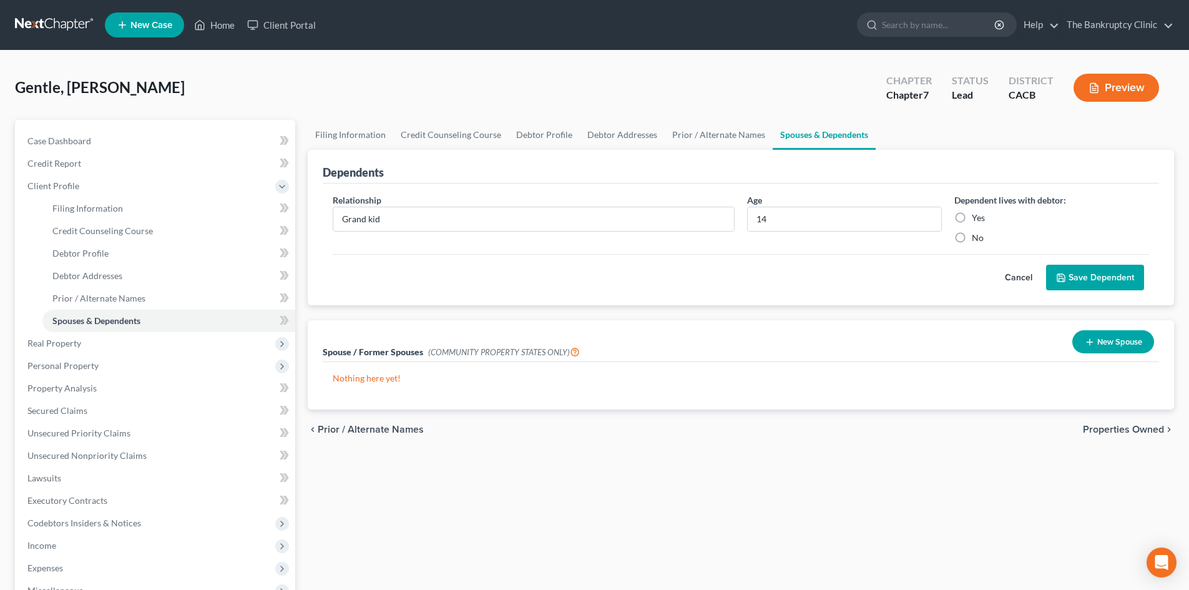
radio input "true"
click at [1078, 275] on button "Save Dependent" at bounding box center [1095, 278] width 98 height 26
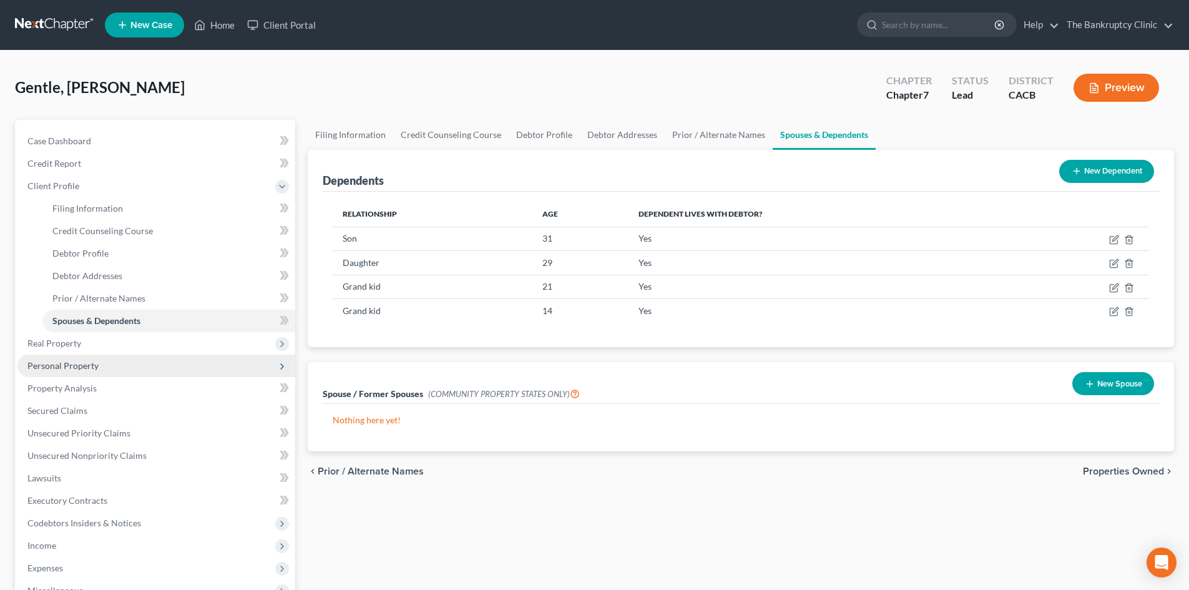
click at [54, 370] on span "Personal Property" at bounding box center [62, 365] width 71 height 11
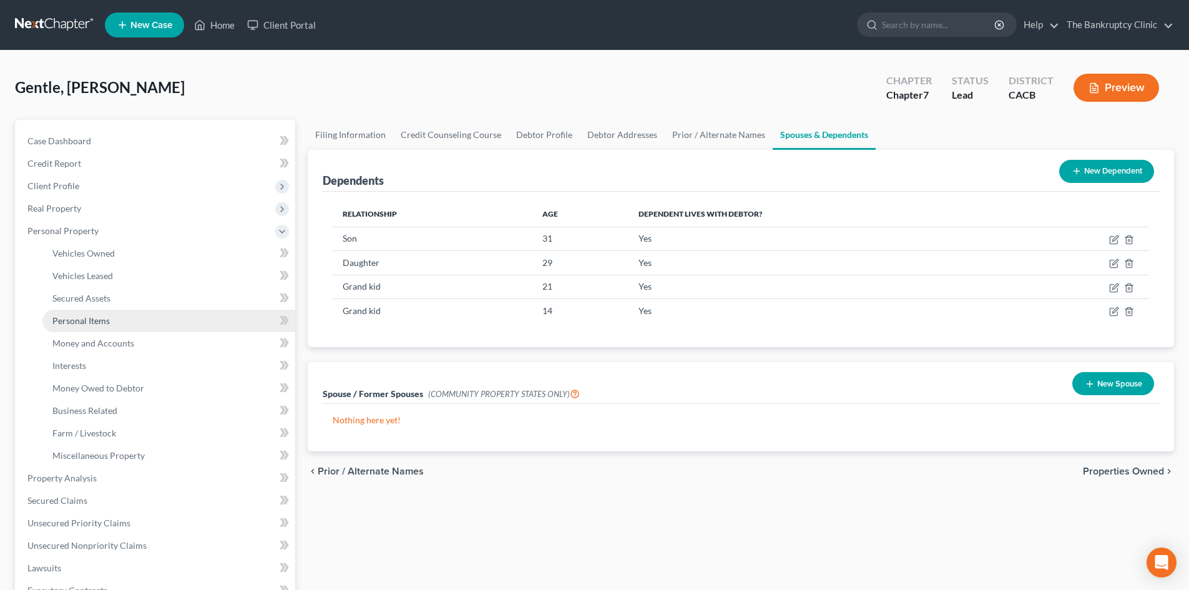
click at [209, 311] on link "Personal Items" at bounding box center [168, 321] width 253 height 22
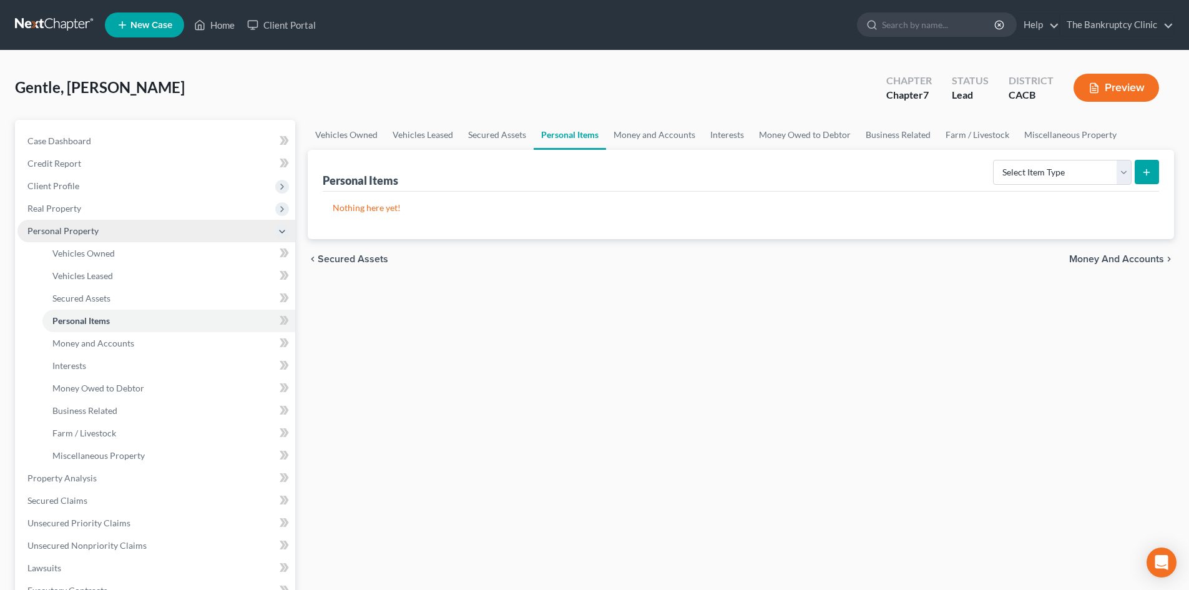
click at [244, 235] on span "Personal Property" at bounding box center [156, 231] width 278 height 22
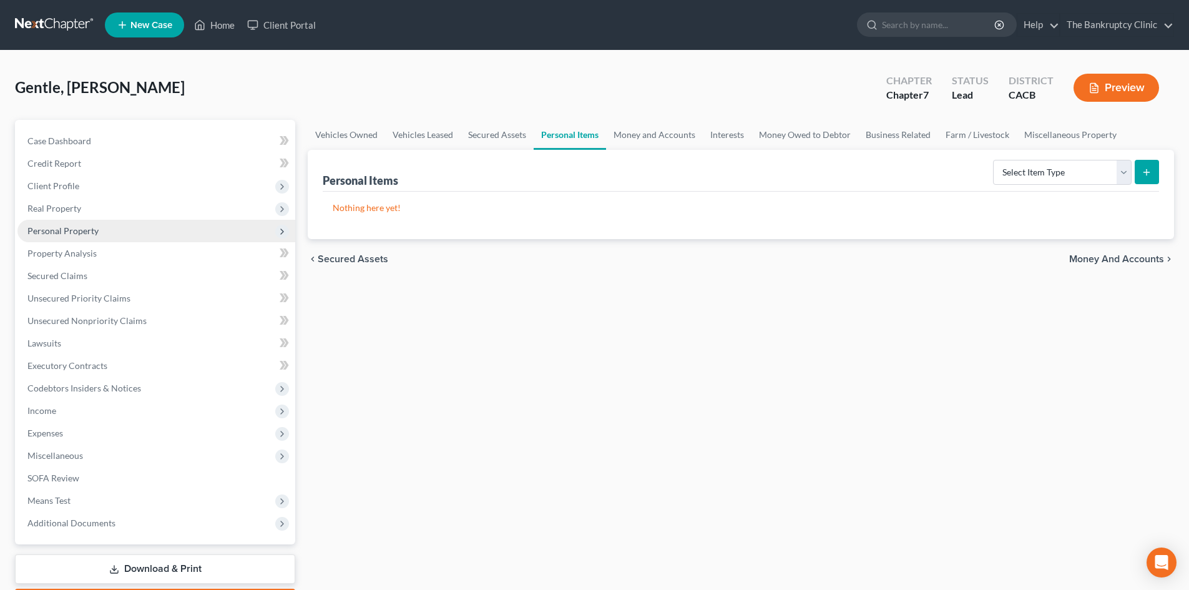
click at [74, 227] on span "Personal Property" at bounding box center [62, 230] width 71 height 11
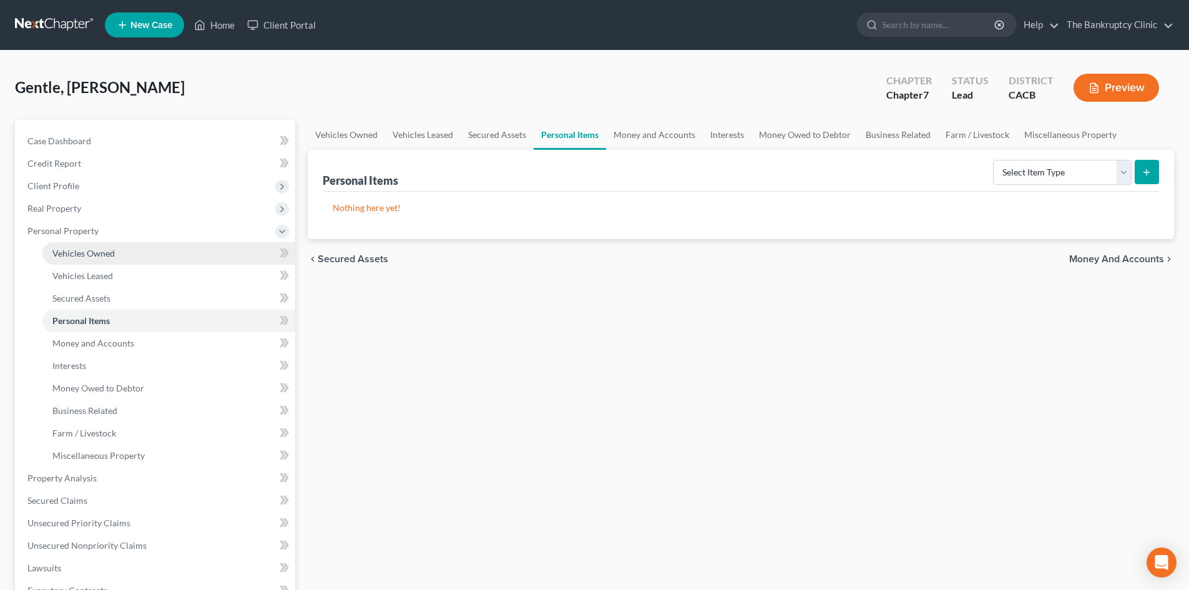
click at [61, 252] on span "Vehicles Owned" at bounding box center [83, 253] width 62 height 11
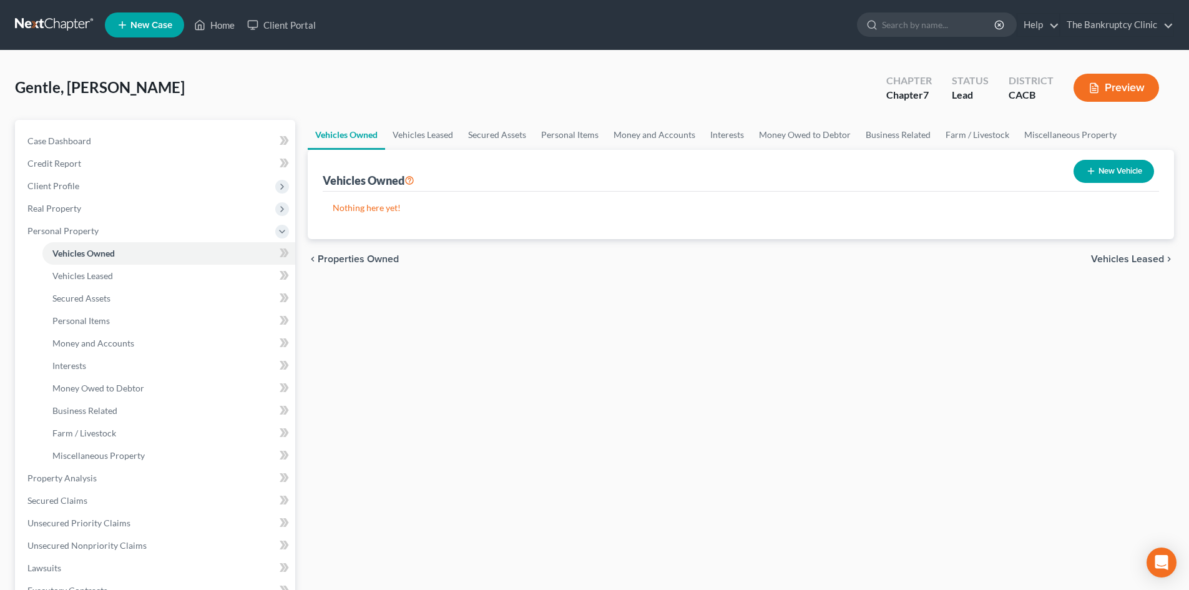
click at [1101, 174] on button "New Vehicle" at bounding box center [1114, 171] width 81 height 23
select select "0"
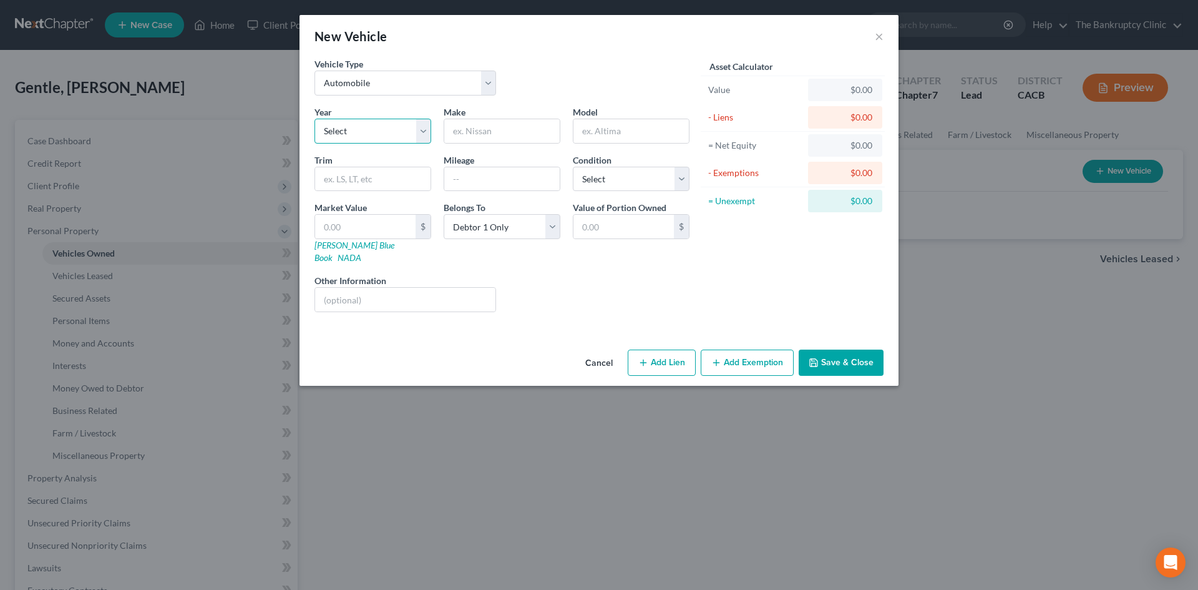
click at [421, 135] on select "Select 2026 2025 2024 2023 2022 2021 2020 2019 2018 2017 2016 2015 2014 2013 20…" at bounding box center [373, 131] width 117 height 25
select select "11"
click at [315, 119] on select "Select 2026 2025 2024 2023 2022 2021 2020 2019 2018 2017 2016 2015 2014 2013 20…" at bounding box center [373, 131] width 117 height 25
click at [479, 129] on input "text" at bounding box center [501, 131] width 115 height 24
type input "Toyota"
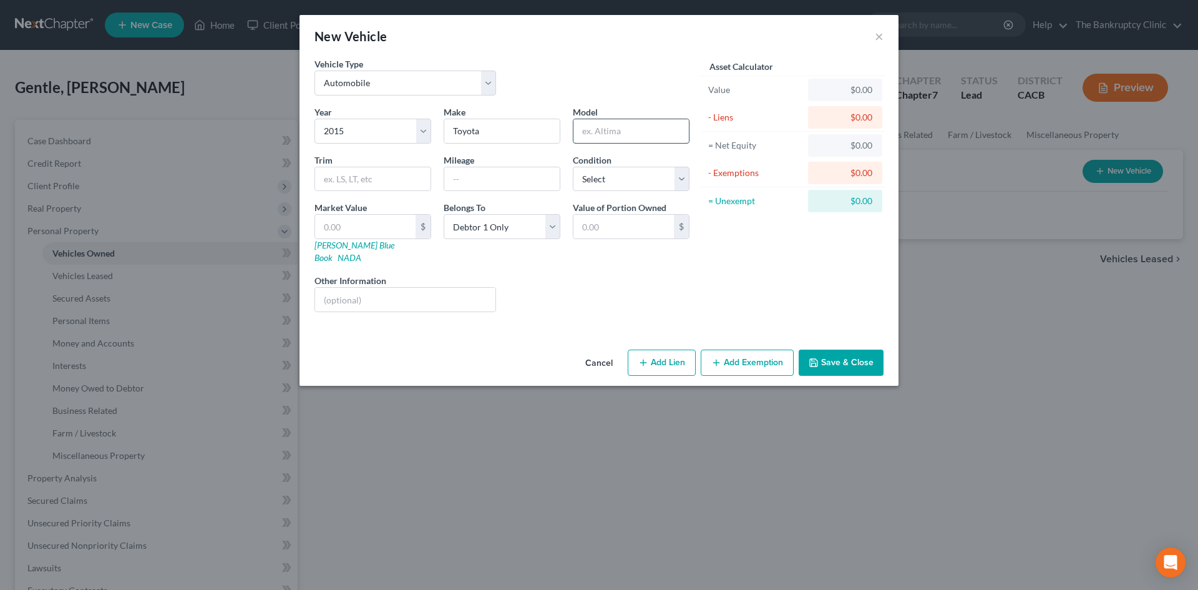
click at [587, 127] on input "text" at bounding box center [631, 131] width 115 height 24
type input "Camay"
click at [460, 170] on input "text" at bounding box center [501, 179] width 115 height 24
click at [467, 174] on input "244000" at bounding box center [501, 179] width 115 height 24
type input "244,000"
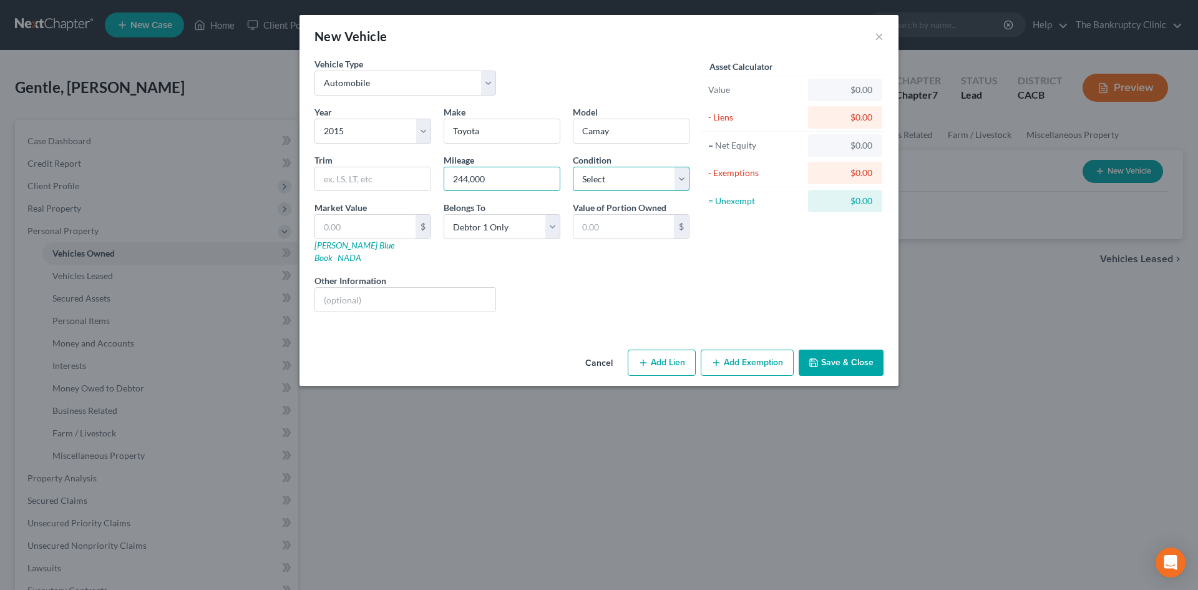
click at [686, 182] on select "Select Excellent Very Good Good Fair Poor" at bounding box center [631, 179] width 117 height 25
select select "3"
click at [573, 167] on select "Select Excellent Very Good Good Fair Poor" at bounding box center [631, 179] width 117 height 25
click at [345, 221] on input "text" at bounding box center [365, 227] width 100 height 24
type input "6"
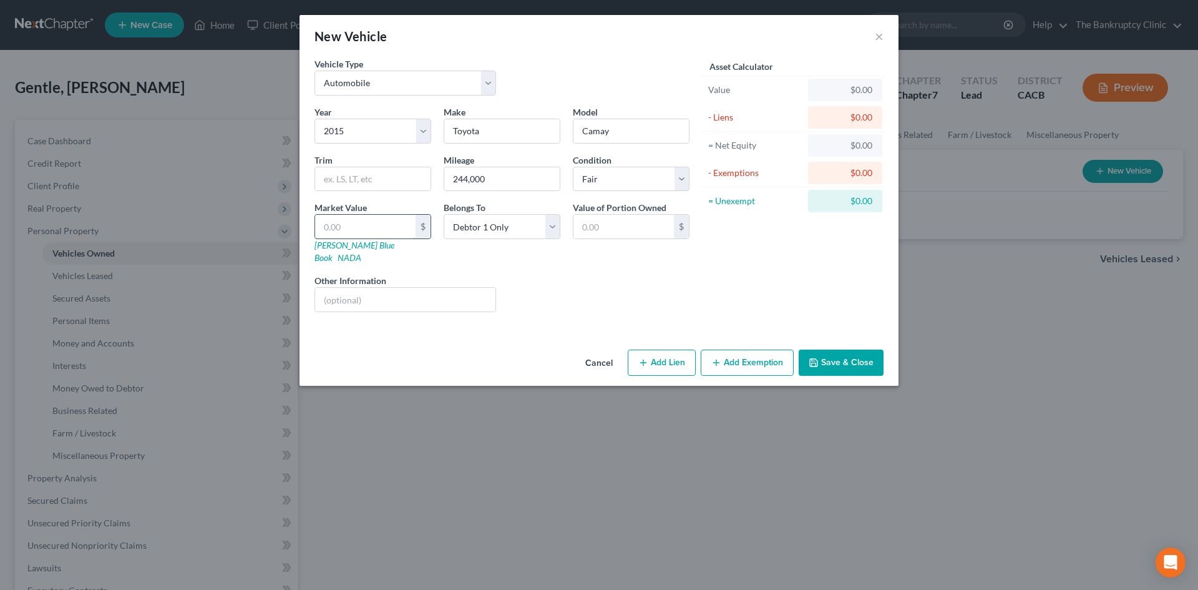
type input "6.00"
type input "65"
type input "65.00"
type input "650"
type input "650.00"
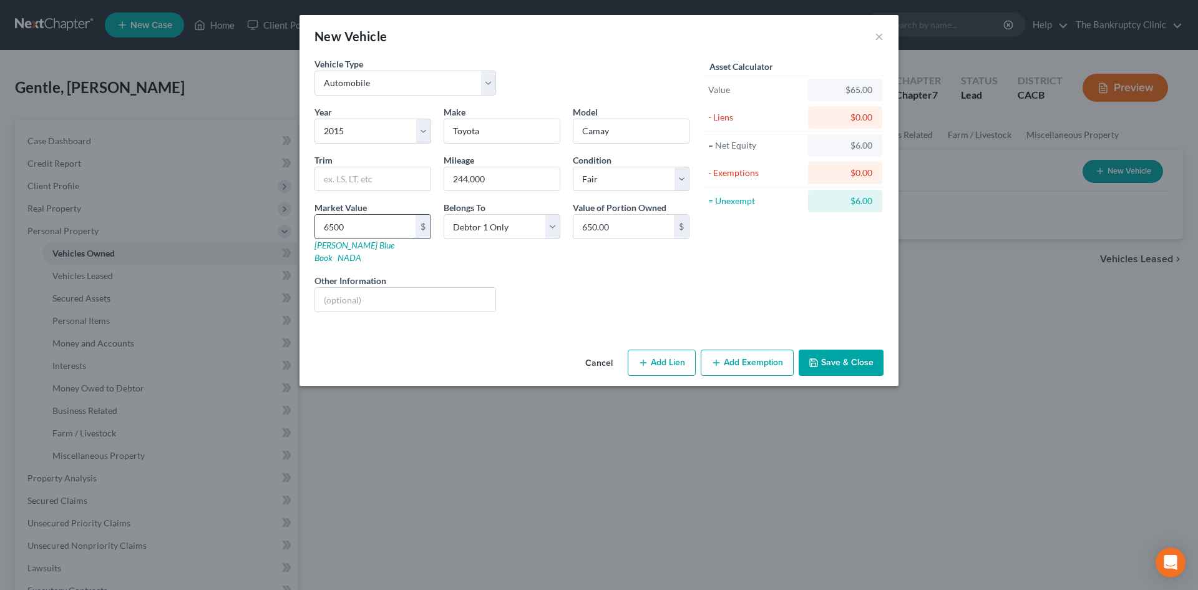
type input "6,500"
type input "6,500.00"
click at [748, 353] on button "Add Exemption" at bounding box center [747, 363] width 93 height 26
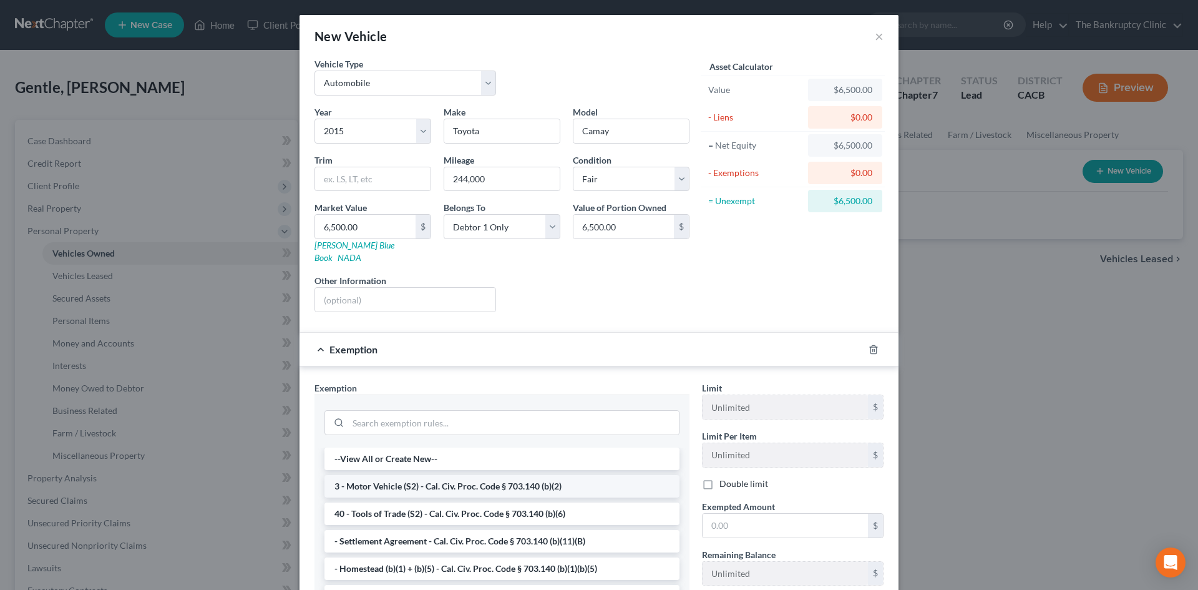
click at [500, 478] on li "3 - Motor Vehicle (S2) - Cal. Civ. Proc. Code § 703.140 (b)(2)" at bounding box center [502, 486] width 355 height 22
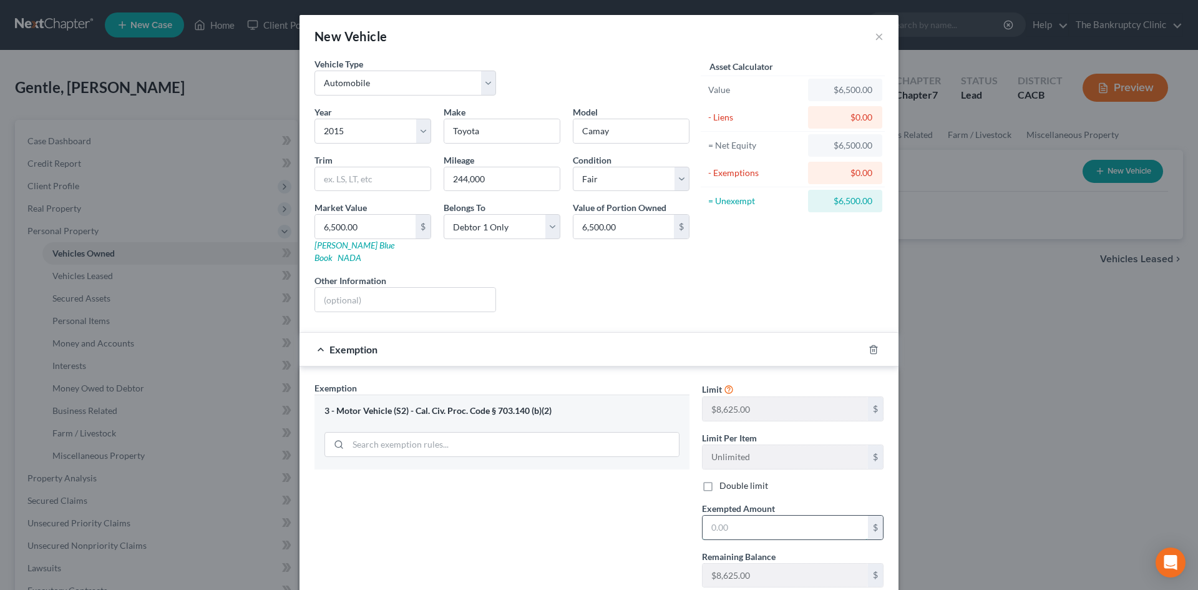
click at [722, 516] on input "text" at bounding box center [785, 528] width 165 height 24
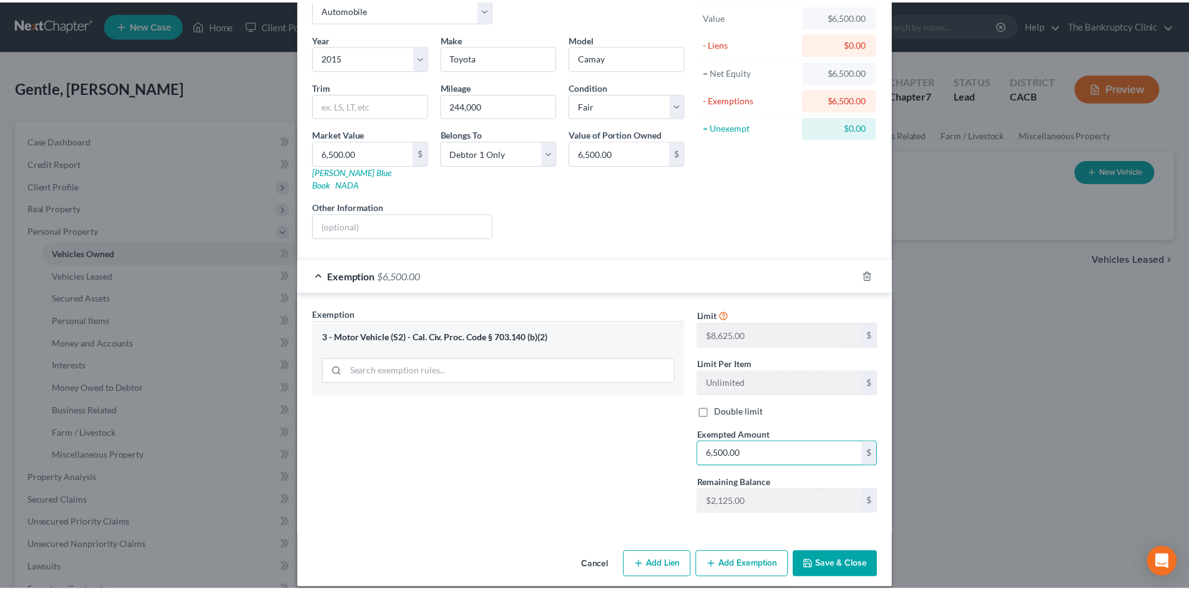
scroll to position [74, 0]
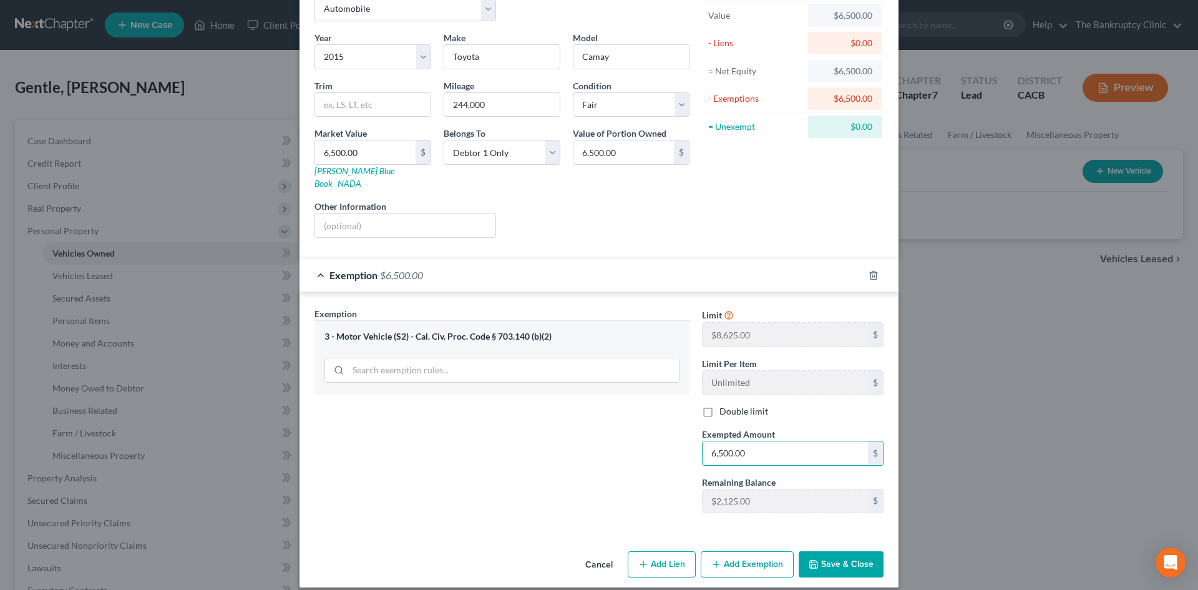
type input "6,500.00"
click at [839, 552] on button "Save & Close" at bounding box center [841, 564] width 85 height 26
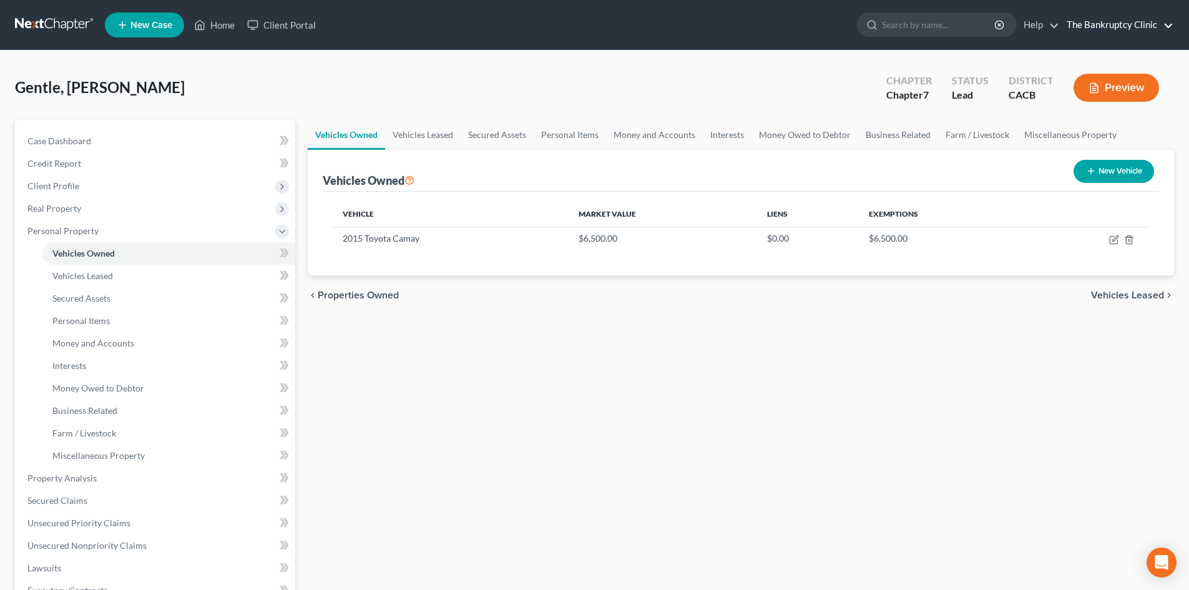
click at [1082, 21] on link "The Bankruptcy Clinic" at bounding box center [1117, 25] width 113 height 22
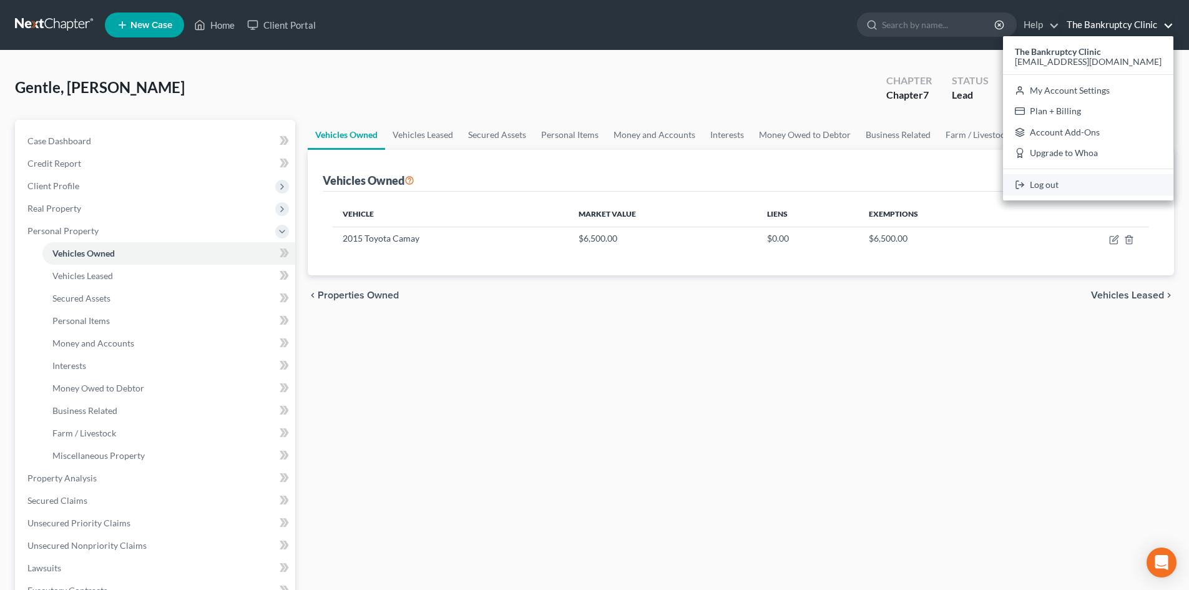
click at [1051, 184] on link "Log out" at bounding box center [1088, 184] width 170 height 21
